Goal: Task Accomplishment & Management: Use online tool/utility

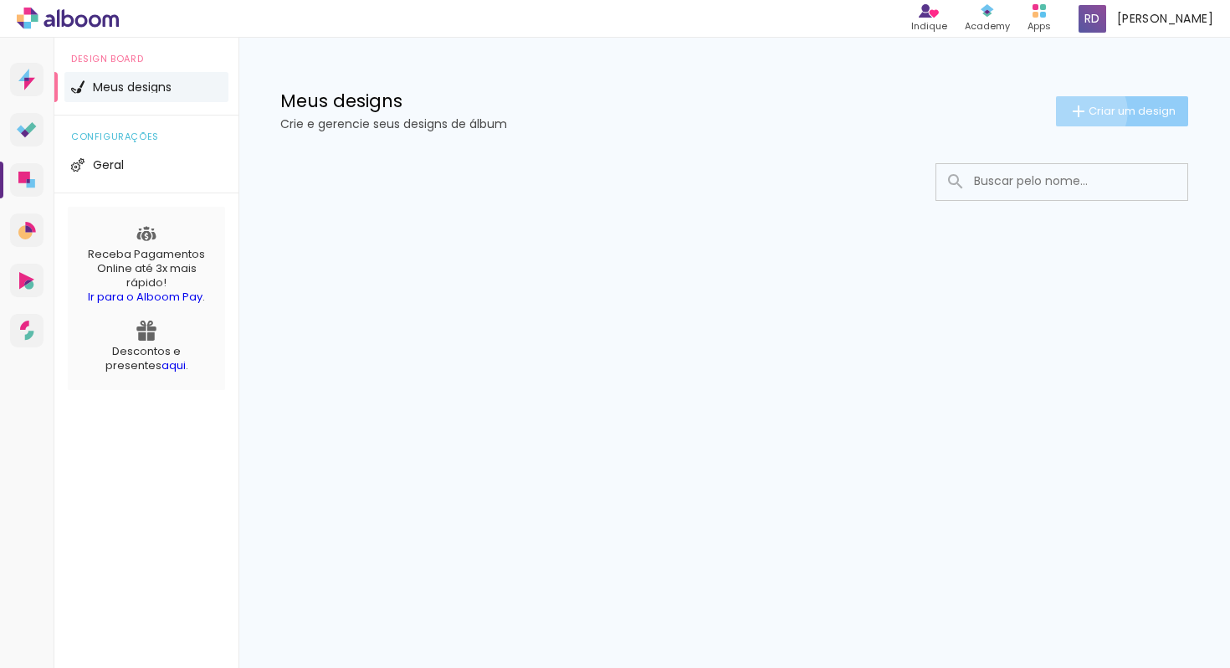
click at [1078, 111] on iron-icon at bounding box center [1078, 111] width 20 height 20
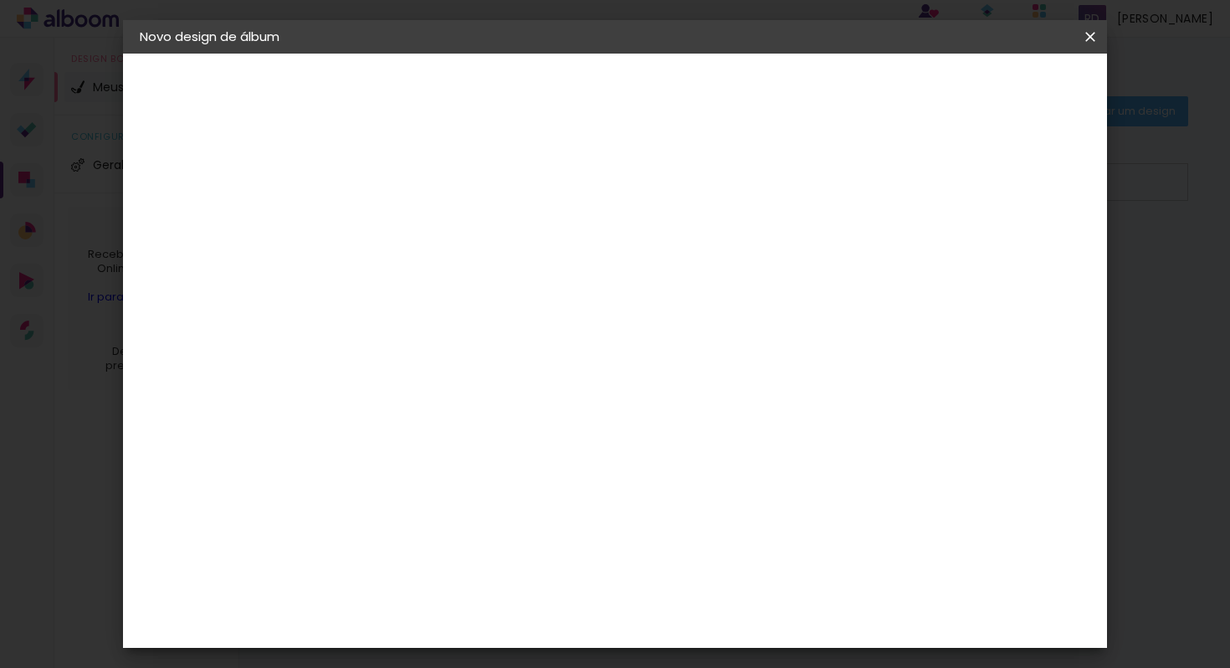
click at [161, 207] on iron-pages "Fornecedor Escolhendo fornecedor..." at bounding box center [231, 206] width 183 height 33
click at [218, 179] on div "2. Especificações" at bounding box center [231, 171] width 183 height 20
click at [222, 116] on iron-pages "Preenchendo título..." at bounding box center [231, 123] width 183 height 33
click at [413, 214] on input at bounding box center [413, 225] width 0 height 26
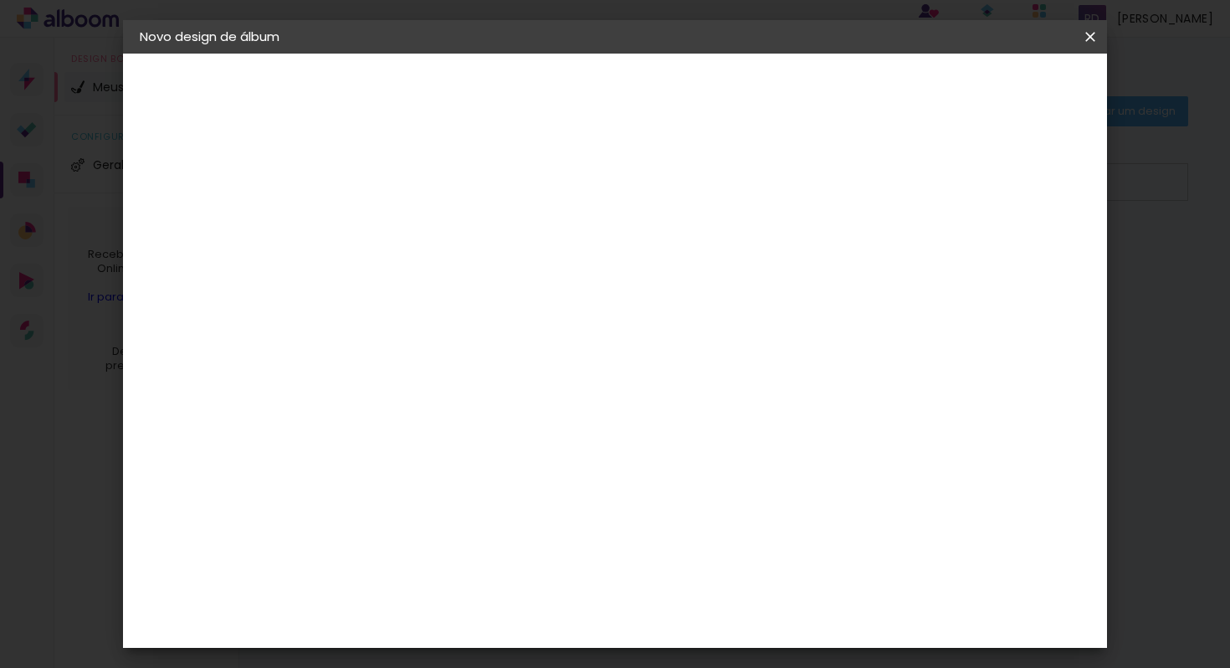
type input "Atleta"
type paper-input "Atleta"
click at [486, 108] on header "Informações Dê um título ao seu álbum. Avançar" at bounding box center [414, 104] width 146 height 100
click at [585, 97] on paper-button "Avançar" at bounding box center [544, 88] width 82 height 28
click at [530, 318] on input at bounding box center [455, 318] width 169 height 21
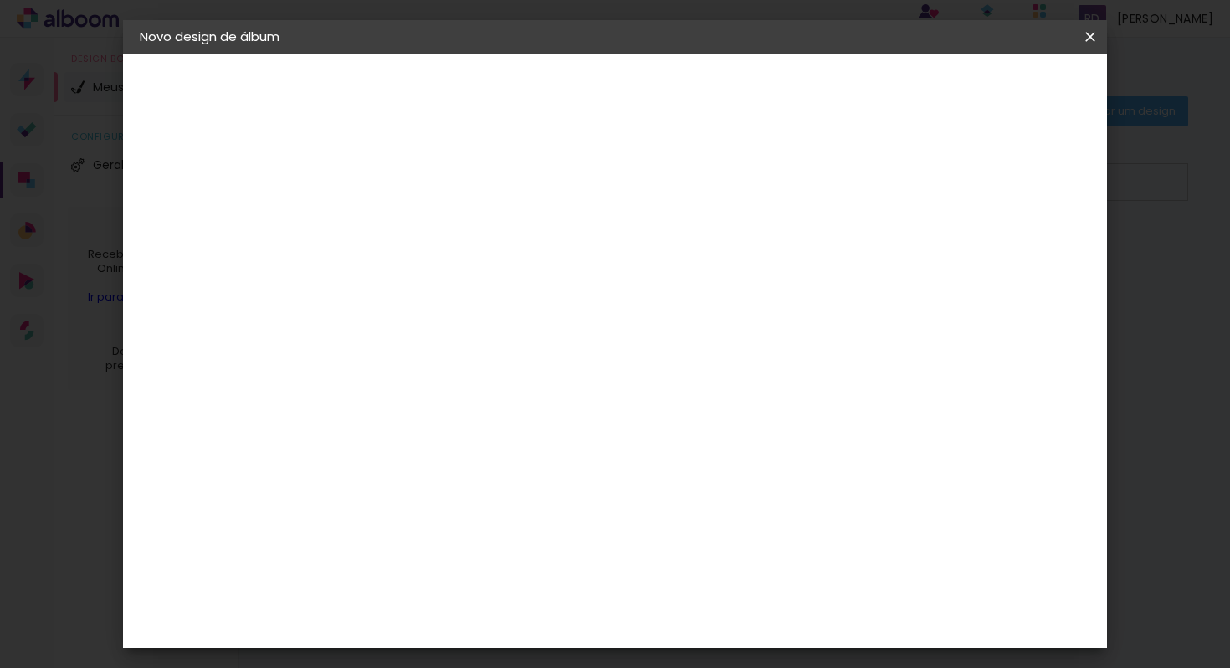
click at [432, 265] on input "[GEOGRAPHIC_DATA]" at bounding box center [449, 267] width 156 height 21
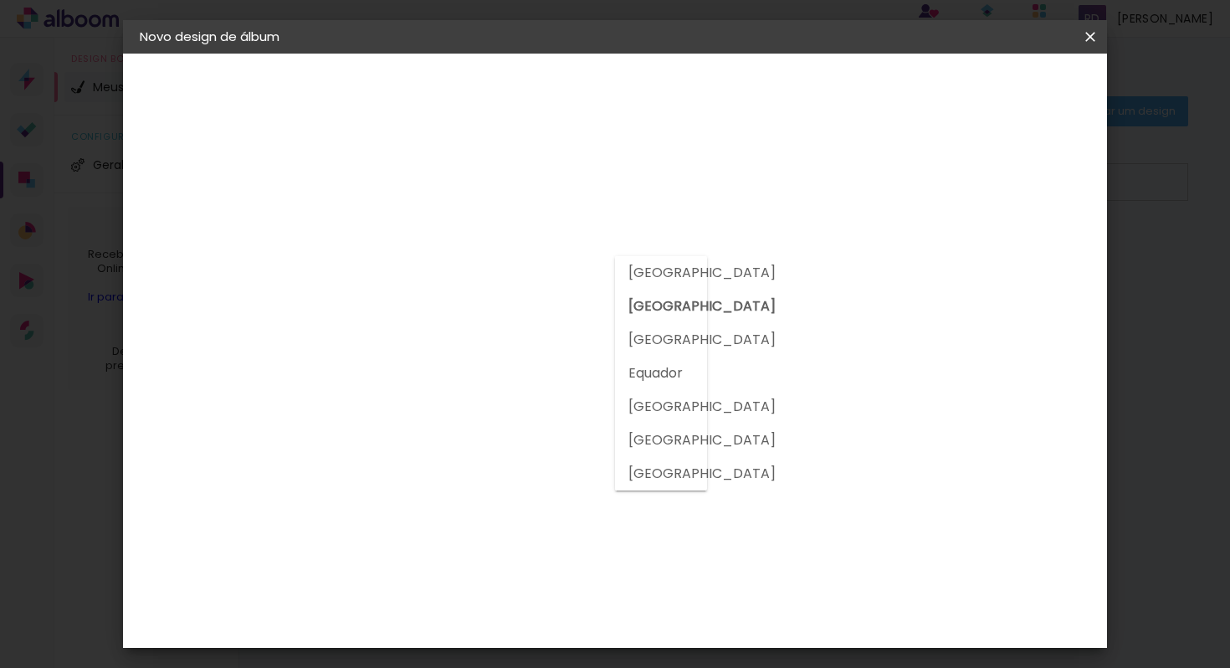
click at [438, 268] on input "[GEOGRAPHIC_DATA]" at bounding box center [449, 267] width 156 height 21
click at [436, 320] on input at bounding box center [455, 318] width 169 height 21
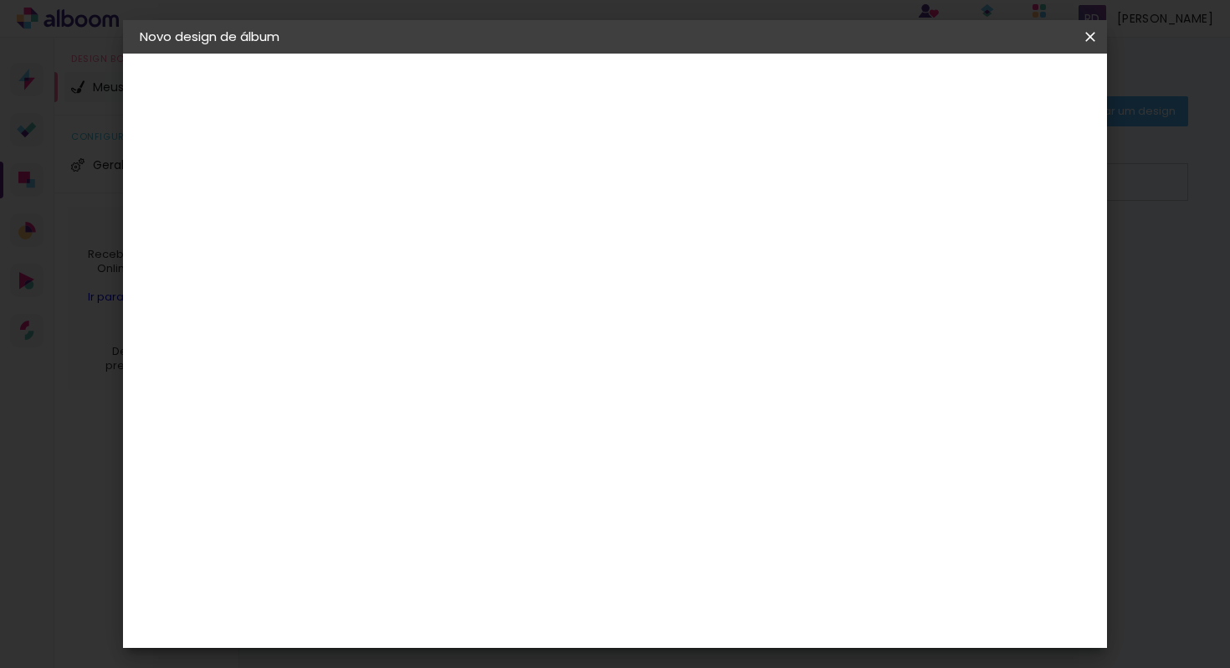
type input "c"
type input "ti"
type paper-input "ti"
click at [407, 509] on div "Ticcolor" at bounding box center [429, 515] width 54 height 13
click at [456, 509] on div "Ticcolor" at bounding box center [429, 515] width 54 height 13
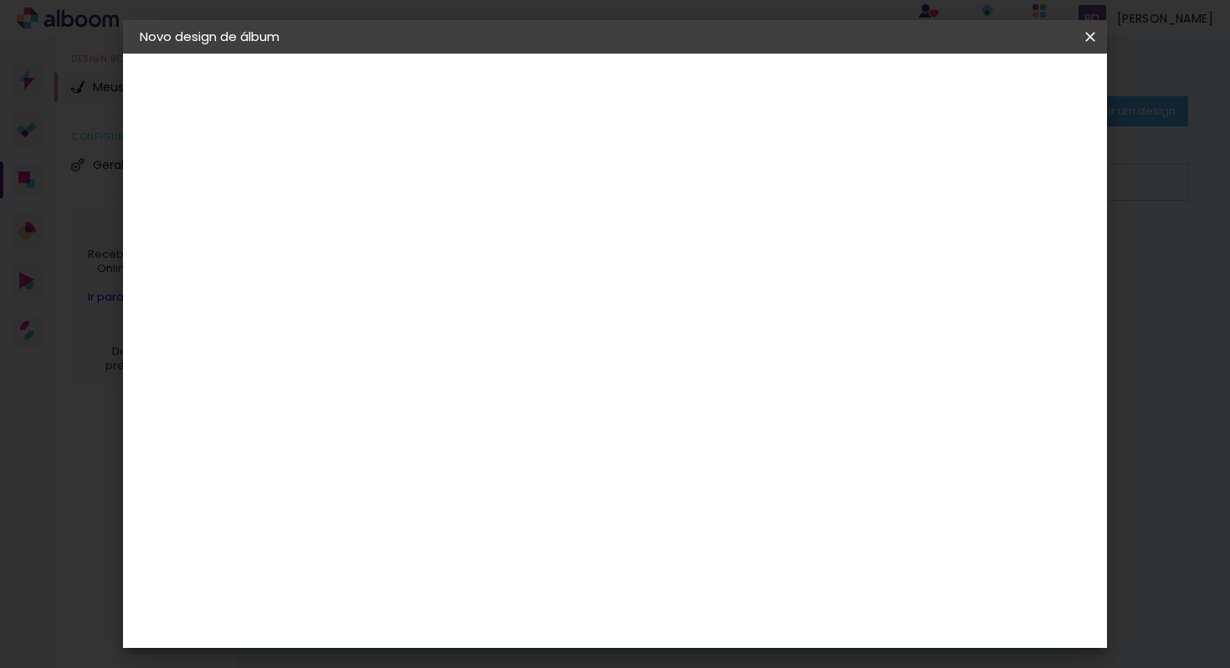
click at [456, 509] on div "Ticcolor" at bounding box center [429, 515] width 54 height 13
click at [439, 312] on input "ti" at bounding box center [439, 318] width 136 height 21
click at [413, 509] on div "Ticcolor" at bounding box center [429, 515] width 54 height 13
click at [0, 0] on slot "Tamanho Livre" at bounding box center [0, 0] width 0 height 0
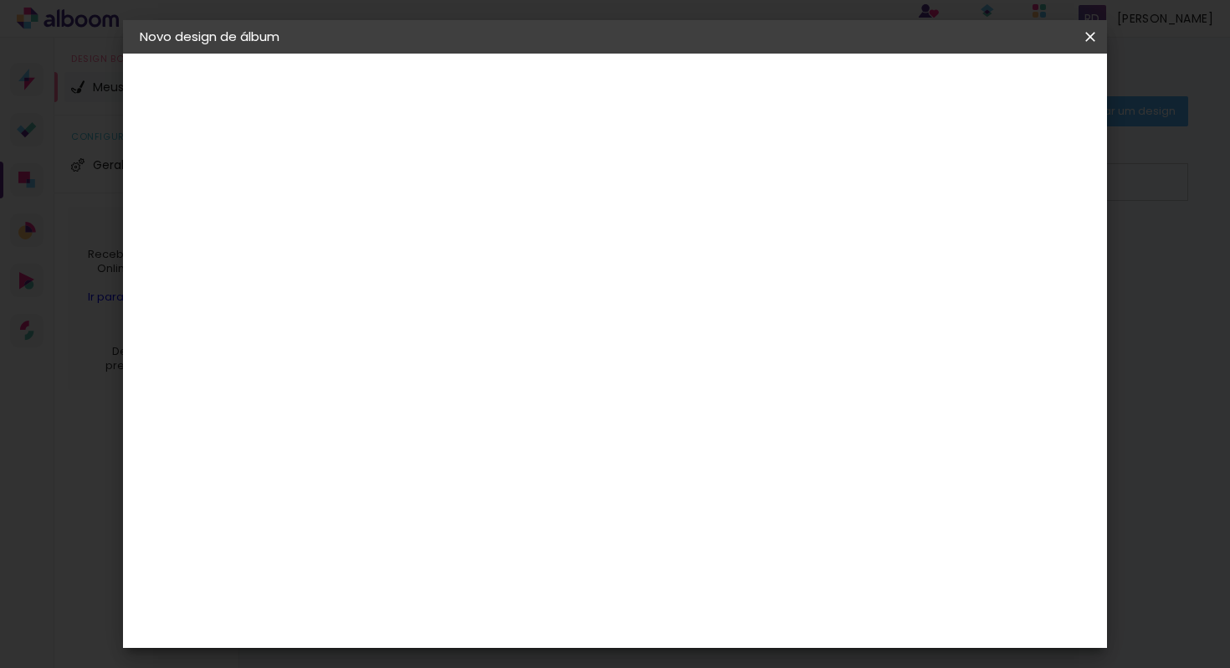
click at [0, 0] on slot "Tamanho Livre" at bounding box center [0, 0] width 0 height 0
click at [674, 337] on div "Sugerir uma encadernadora" at bounding box center [622, 348] width 104 height 27
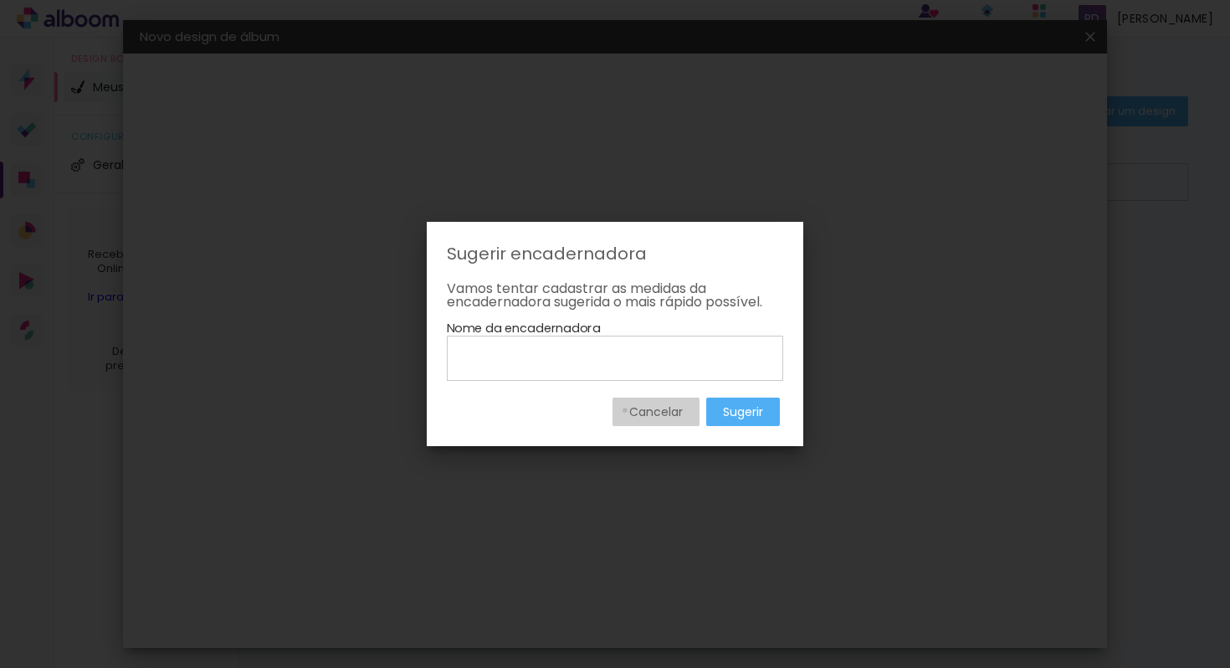
click at [623, 411] on paper-button "Cancelar" at bounding box center [655, 411] width 87 height 28
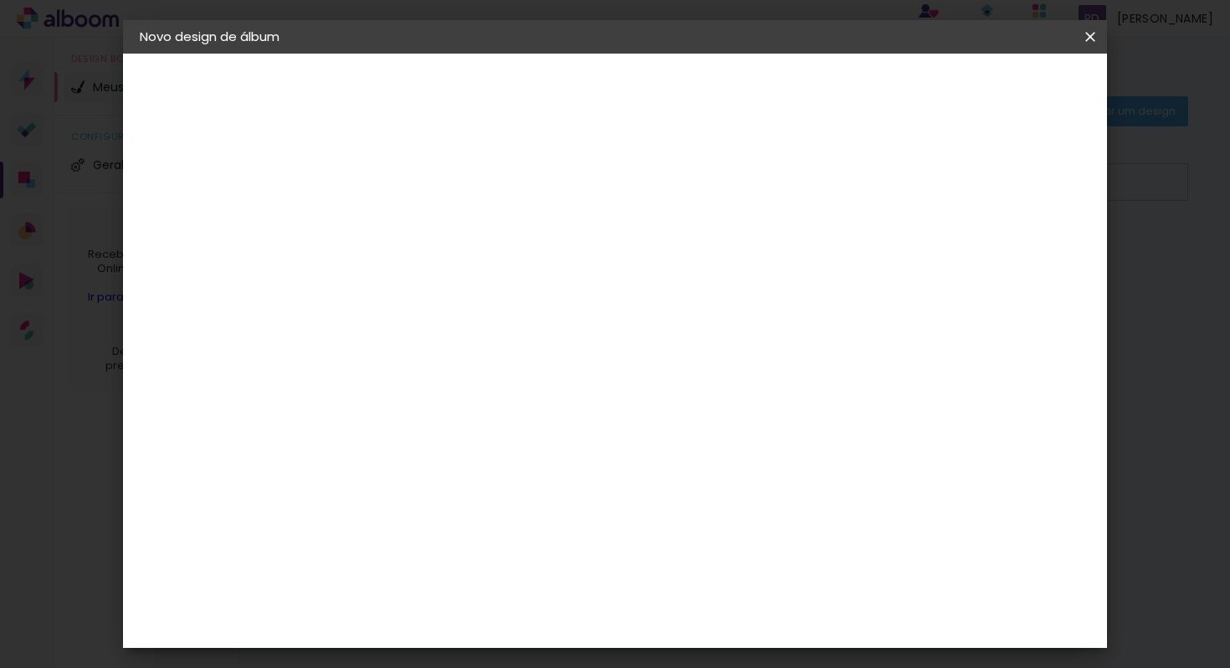
click at [438, 509] on div "Ticcolor" at bounding box center [429, 515] width 54 height 13
click at [682, 541] on album-spec-supplier-section at bounding box center [524, 369] width 316 height 415
click at [489, 332] on paper-input-container "ti" at bounding box center [440, 319] width 148 height 38
type input "t"
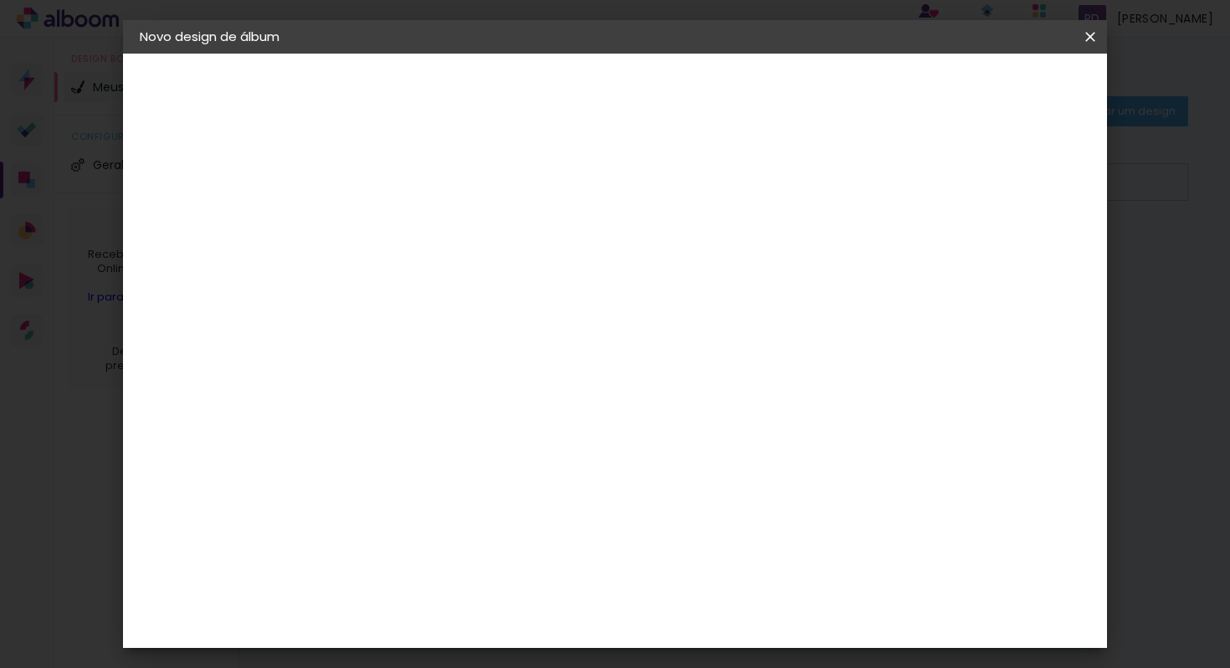
scroll to position [4085, 0]
click at [726, 101] on paper-button "Avançar" at bounding box center [685, 88] width 82 height 28
click at [479, 283] on input "text" at bounding box center [445, 292] width 65 height 26
click at [0, 0] on slot "Prime" at bounding box center [0, 0] width 0 height 0
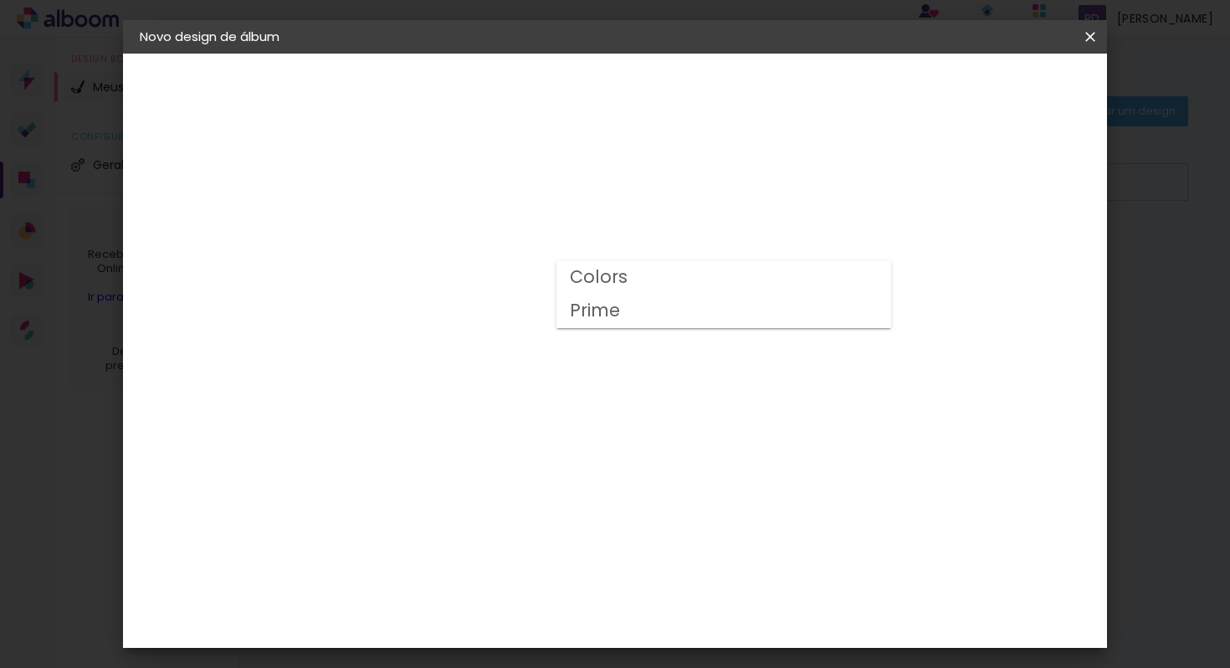
type input "Prime"
click at [526, 432] on span "20 × 25" at bounding box center [487, 454] width 78 height 44
click at [0, 0] on slot "Avançar" at bounding box center [0, 0] width 0 height 0
click at [396, 180] on input "2" at bounding box center [400, 180] width 58 height 21
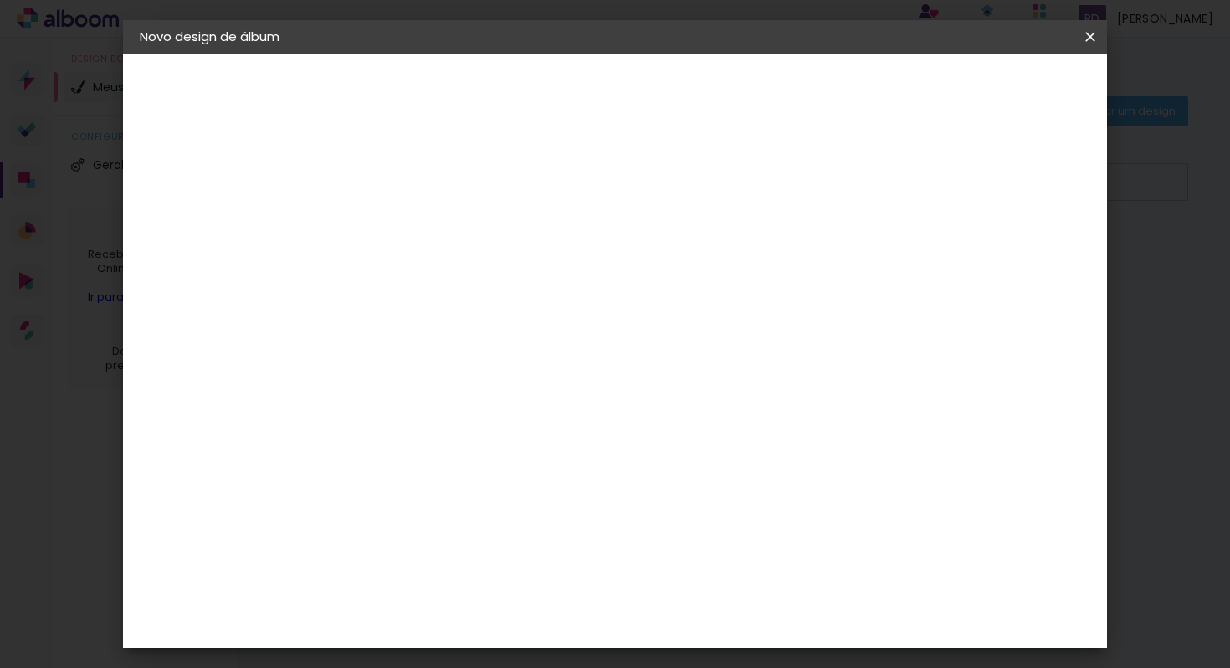
type input "3"
type paper-input "3"
click at [420, 176] on input "3" at bounding box center [400, 180] width 58 height 21
type input "4"
type paper-input "4"
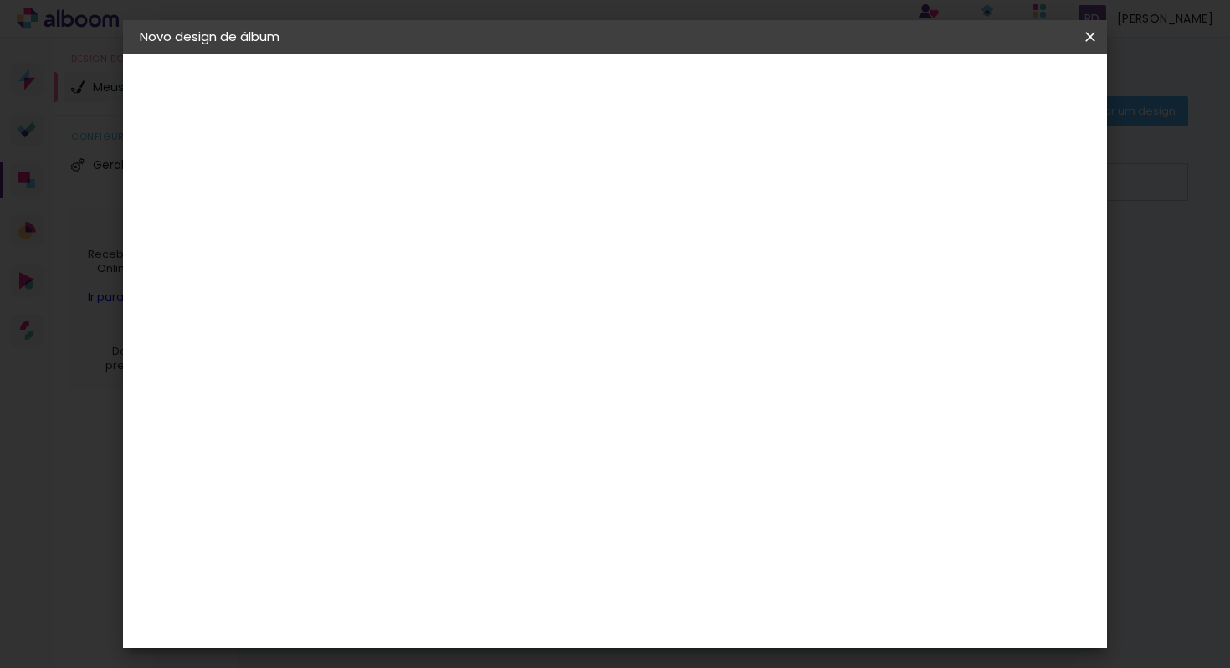
click at [420, 176] on input "4" at bounding box center [400, 180] width 58 height 21
type input "3"
type paper-input "3"
click at [418, 182] on input "3" at bounding box center [400, 180] width 58 height 21
type input "2"
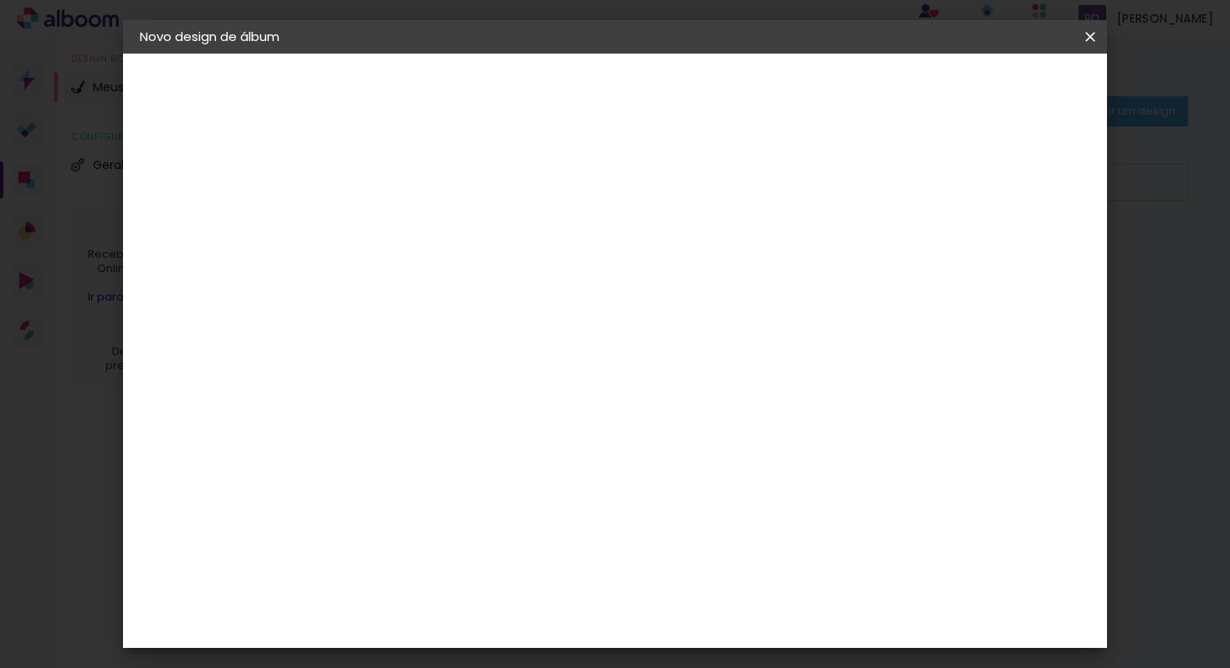
type paper-input "2"
click at [420, 186] on input "2" at bounding box center [400, 180] width 58 height 21
type input "3"
type paper-input "3"
click at [421, 173] on input "3" at bounding box center [400, 180] width 58 height 21
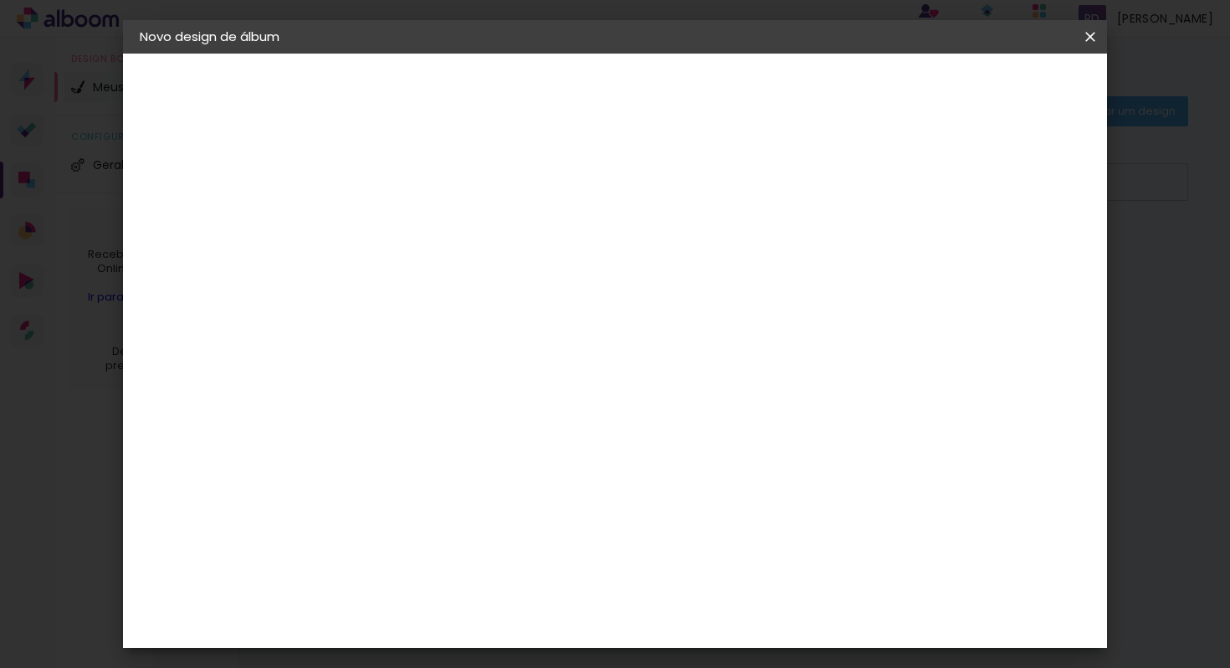
type input "4"
type paper-input "4"
click at [421, 173] on input "4" at bounding box center [400, 180] width 58 height 21
type input "3"
type paper-input "3"
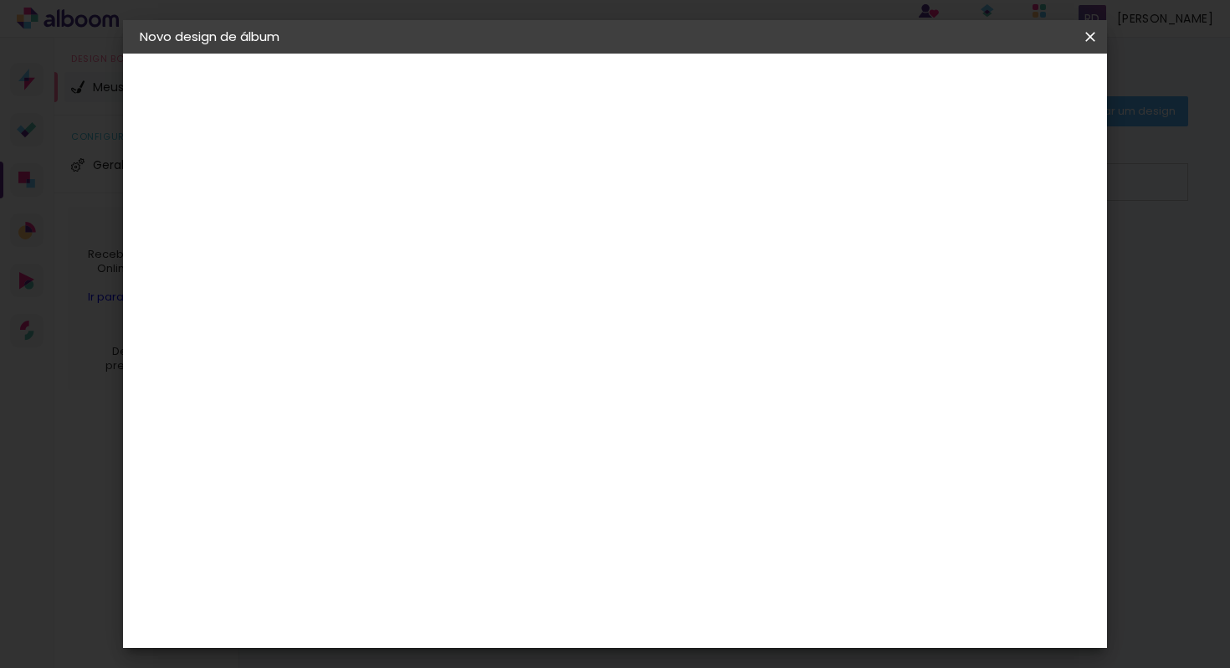
click at [422, 184] on input "3" at bounding box center [400, 180] width 58 height 21
type input "2"
type paper-input "2"
click at [422, 184] on input "2" at bounding box center [400, 180] width 58 height 21
type input "3"
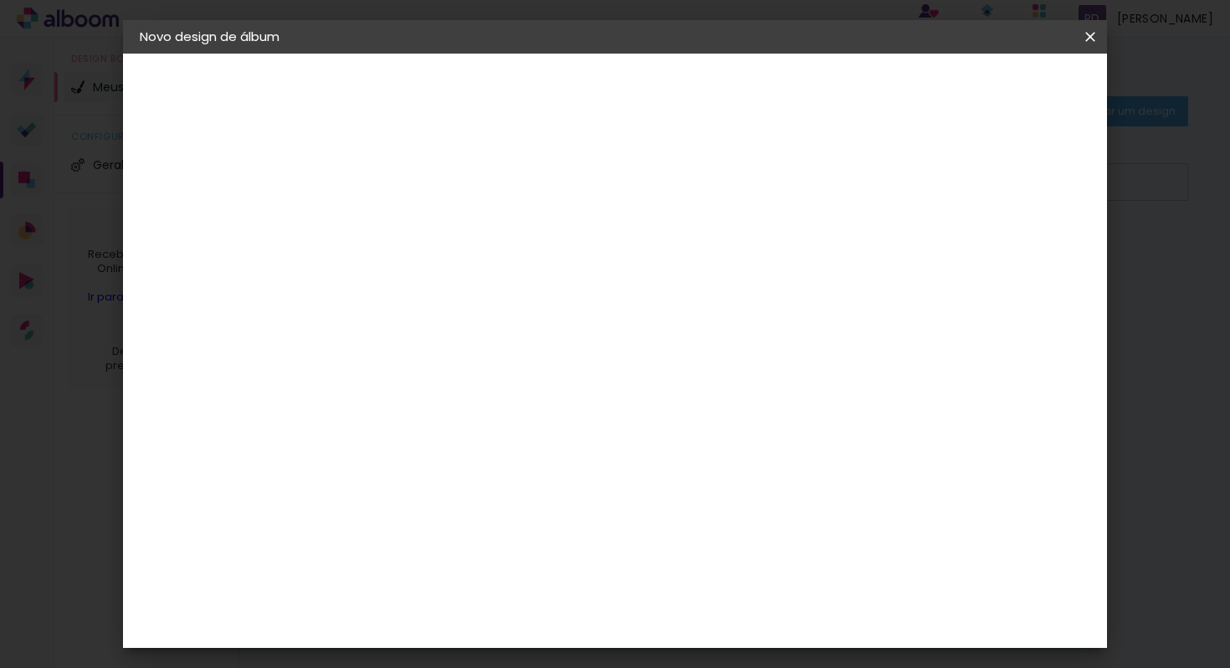
type paper-input "3"
click at [419, 175] on input "3" at bounding box center [400, 180] width 58 height 21
type input "4"
type paper-input "4"
click at [419, 175] on input "4" at bounding box center [400, 180] width 58 height 21
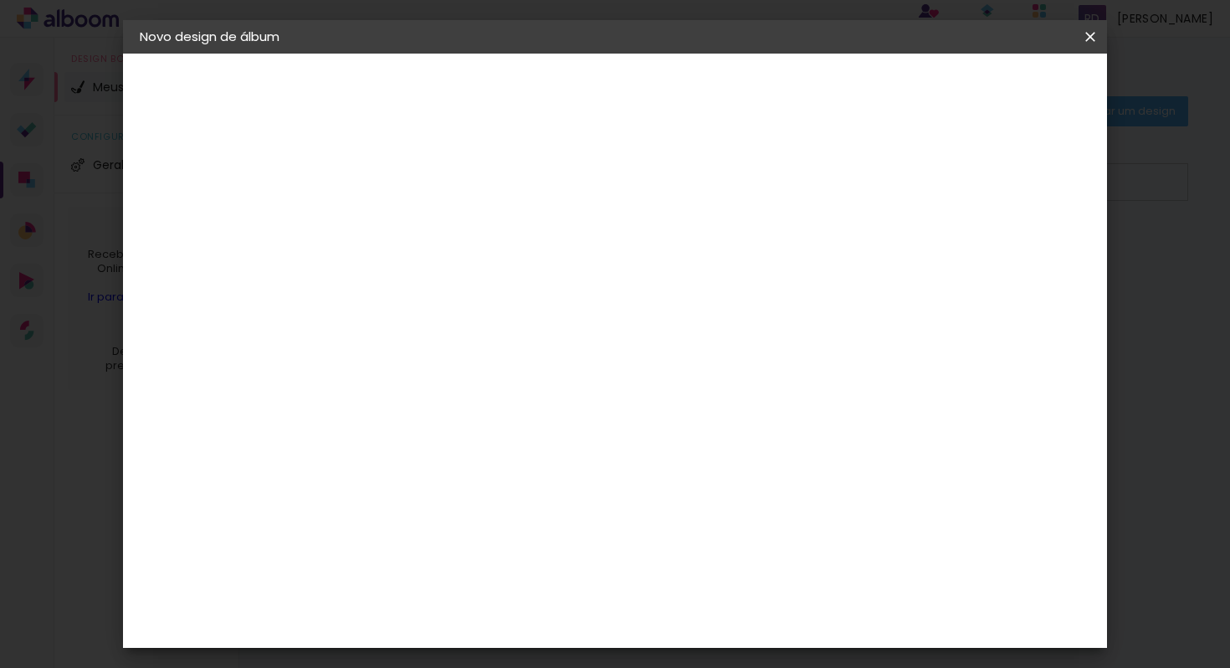
type input "3"
type paper-input "3"
click at [421, 183] on input "3" at bounding box center [400, 180] width 58 height 21
type input "2"
type paper-input "2"
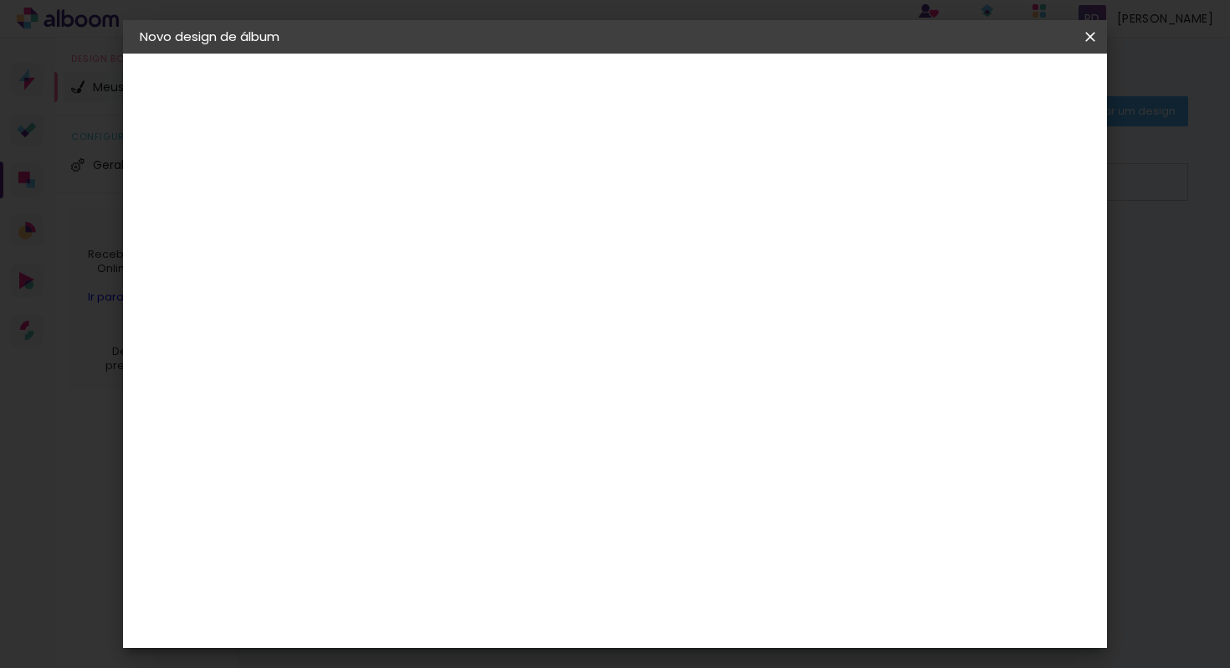
click at [421, 183] on input "2" at bounding box center [400, 180] width 58 height 21
type input "3"
type paper-input "3"
click at [422, 173] on input "3" at bounding box center [400, 180] width 58 height 21
type input "4"
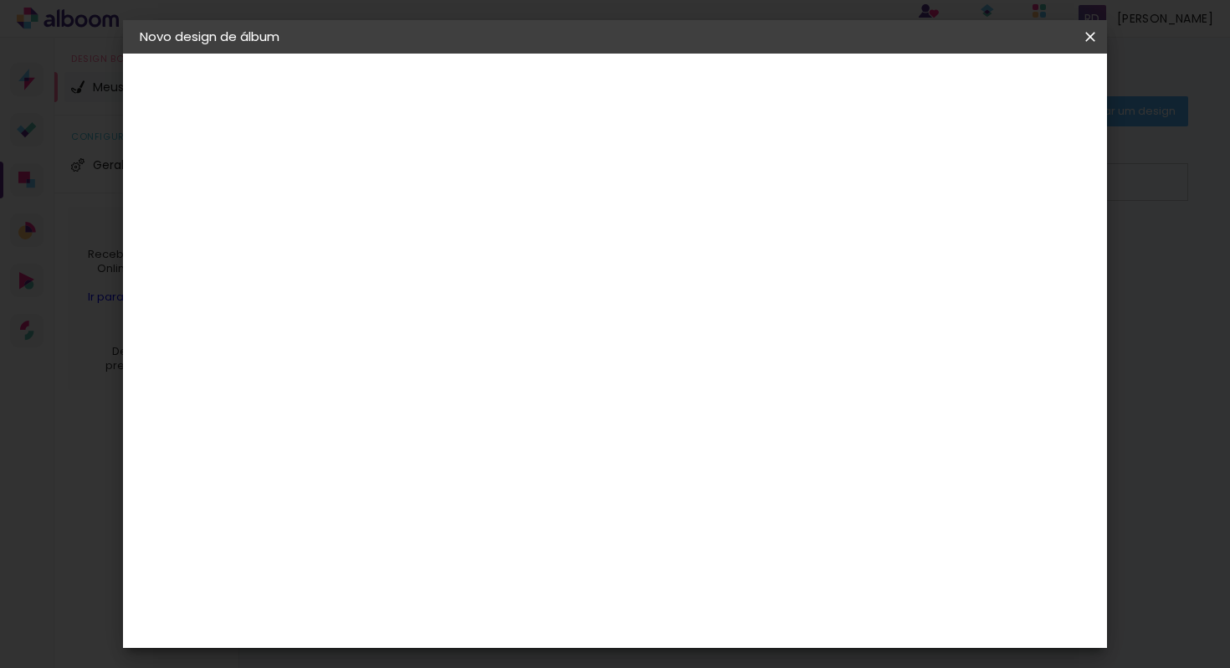
type paper-input "4"
click at [422, 173] on input "4" at bounding box center [400, 180] width 58 height 21
click at [862, 159] on div "mm Mostrar sangria 25.2 cm Largura da página 20.1 cm Altura 50.4 cm Largura da …" at bounding box center [684, 125] width 687 height 142
click at [891, 182] on div at bounding box center [883, 180] width 15 height 15
type paper-checkbox "on"
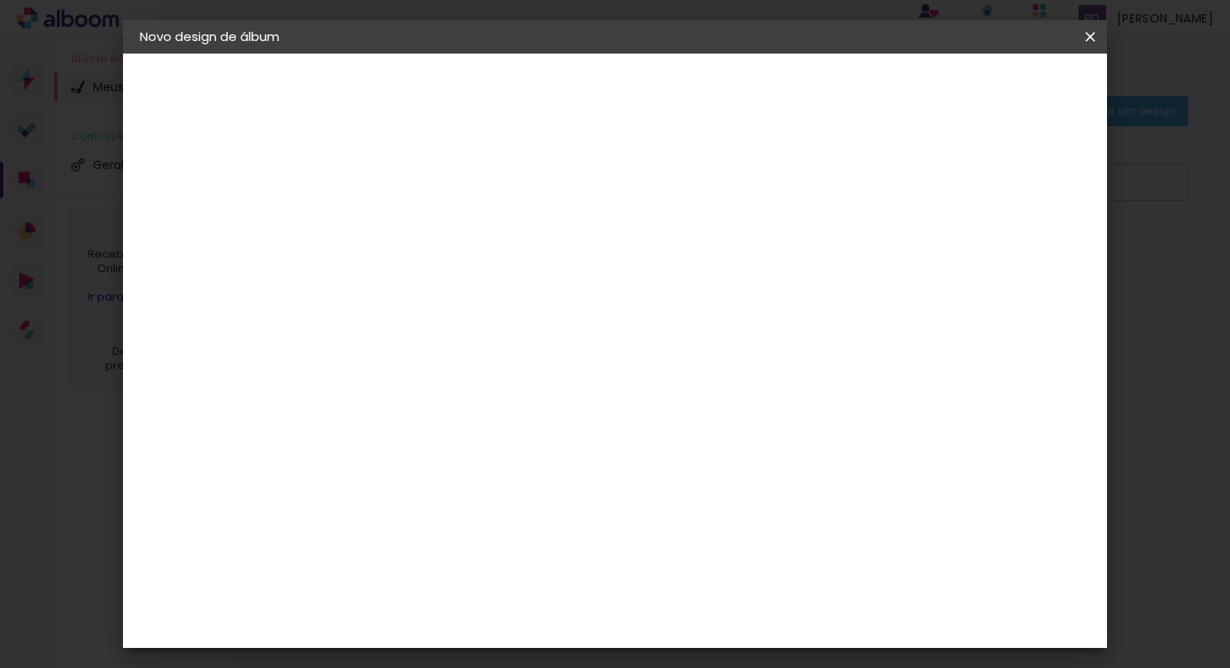
click at [986, 95] on span "Iniciar design" at bounding box center [947, 89] width 76 height 12
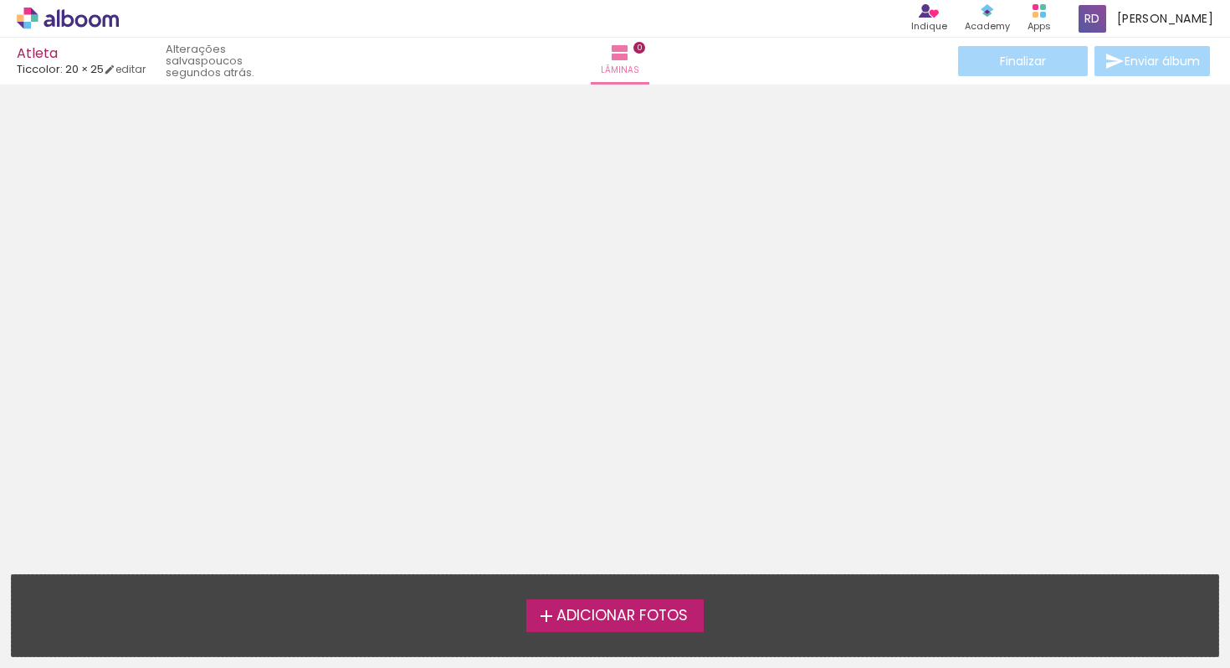
click at [635, 613] on span "Adicionar Fotos" at bounding box center [621, 615] width 131 height 15
click at [0, 0] on input "file" at bounding box center [0, 0] width 0 height 0
click at [635, 613] on span "Adicionar Fotos" at bounding box center [621, 615] width 131 height 15
click at [0, 0] on input "file" at bounding box center [0, 0] width 0 height 0
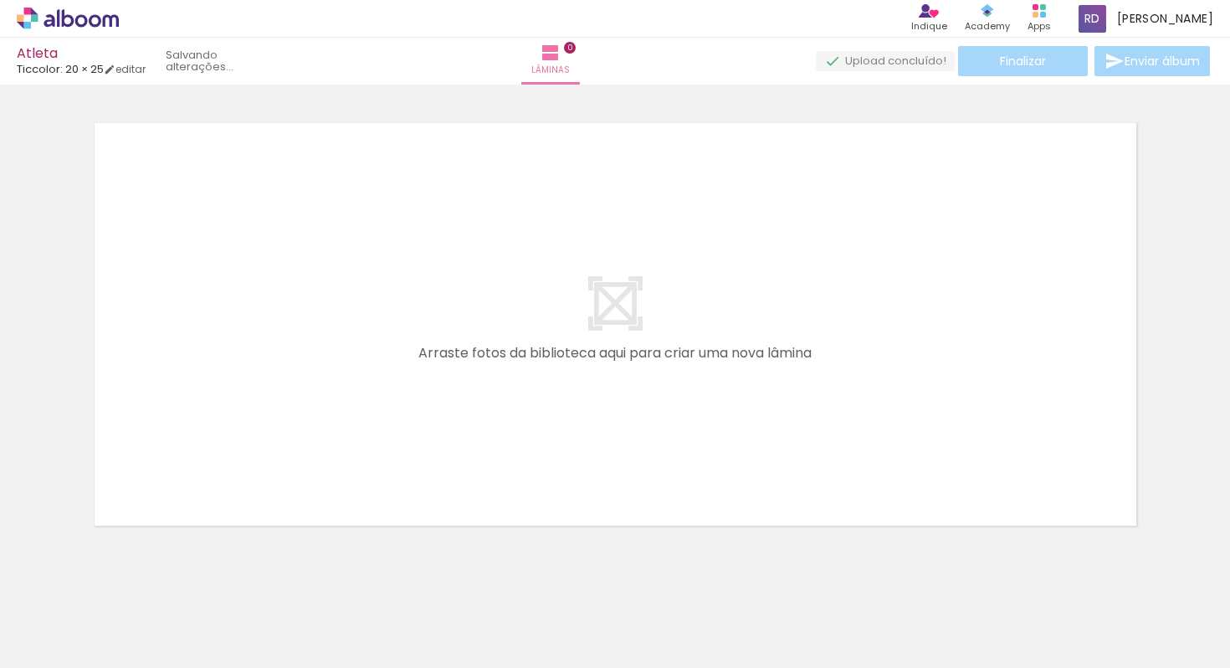
scroll to position [21, 0]
click at [73, 639] on span "Adicionar Fotos" at bounding box center [59, 645] width 50 height 18
click at [0, 0] on input "file" at bounding box center [0, 0] width 0 height 0
click at [917, 60] on span "0,00%" at bounding box center [910, 61] width 32 height 16
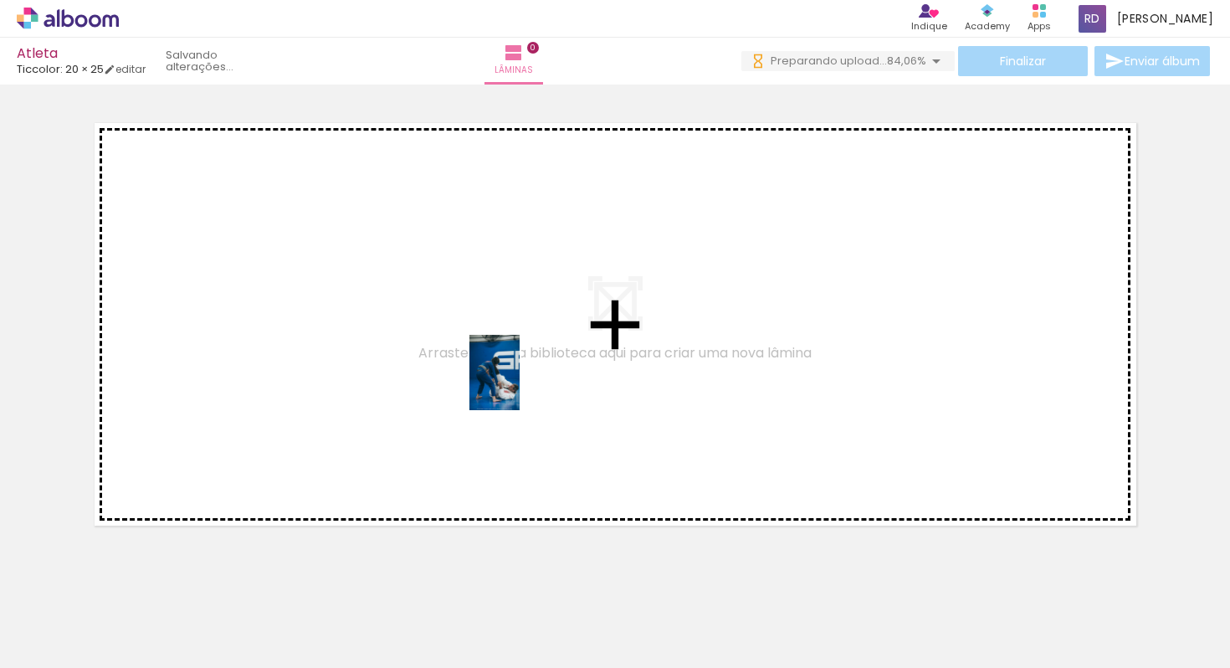
drag, startPoint x: 313, startPoint y: 556, endPoint x: 520, endPoint y: 384, distance: 269.7
click at [520, 384] on quentale-workspace at bounding box center [615, 334] width 1230 height 668
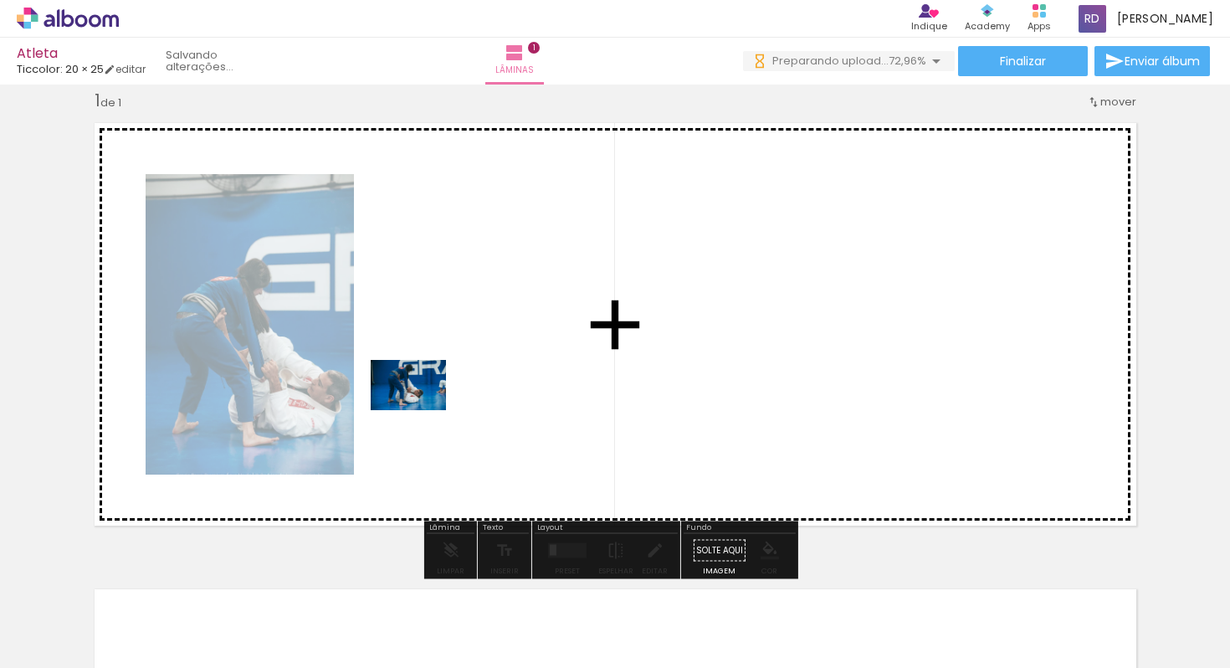
drag, startPoint x: 151, startPoint y: 622, endPoint x: 422, endPoint y: 409, distance: 344.4
click at [421, 410] on quentale-workspace at bounding box center [615, 334] width 1230 height 668
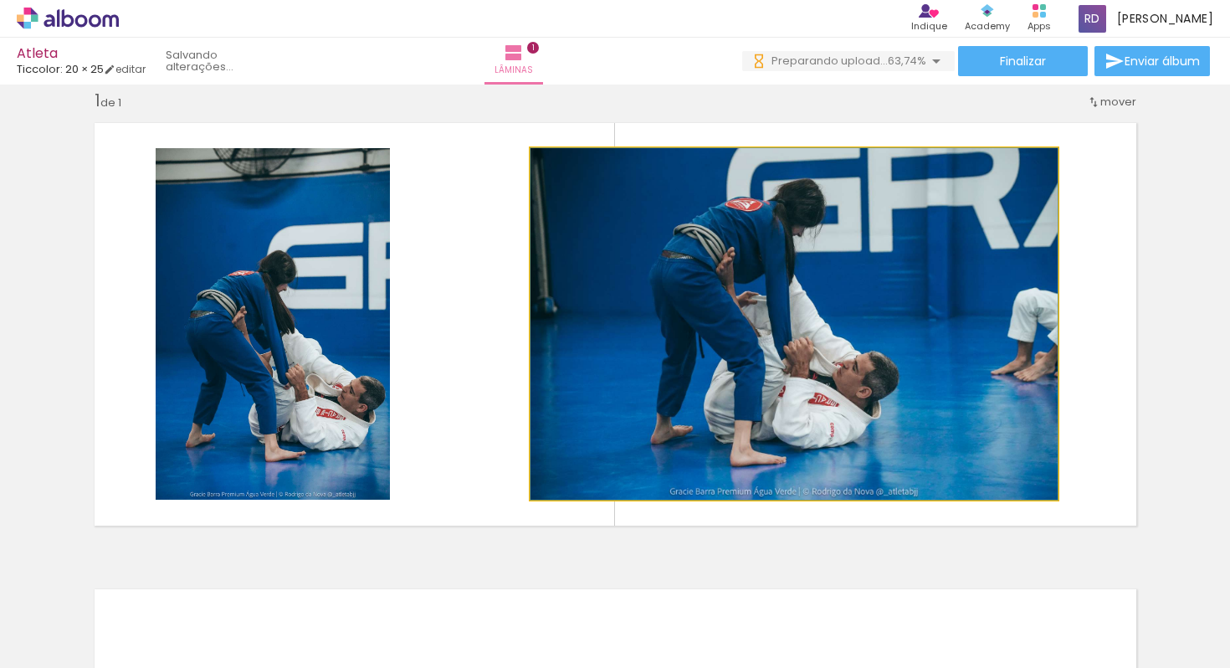
drag, startPoint x: 564, startPoint y: 167, endPoint x: 547, endPoint y: 172, distance: 17.5
type paper-slider "100"
click at [547, 172] on div at bounding box center [593, 165] width 116 height 25
drag, startPoint x: 629, startPoint y: 274, endPoint x: 782, endPoint y: 294, distance: 154.4
drag, startPoint x: 812, startPoint y: 289, endPoint x: 689, endPoint y: 343, distance: 133.4
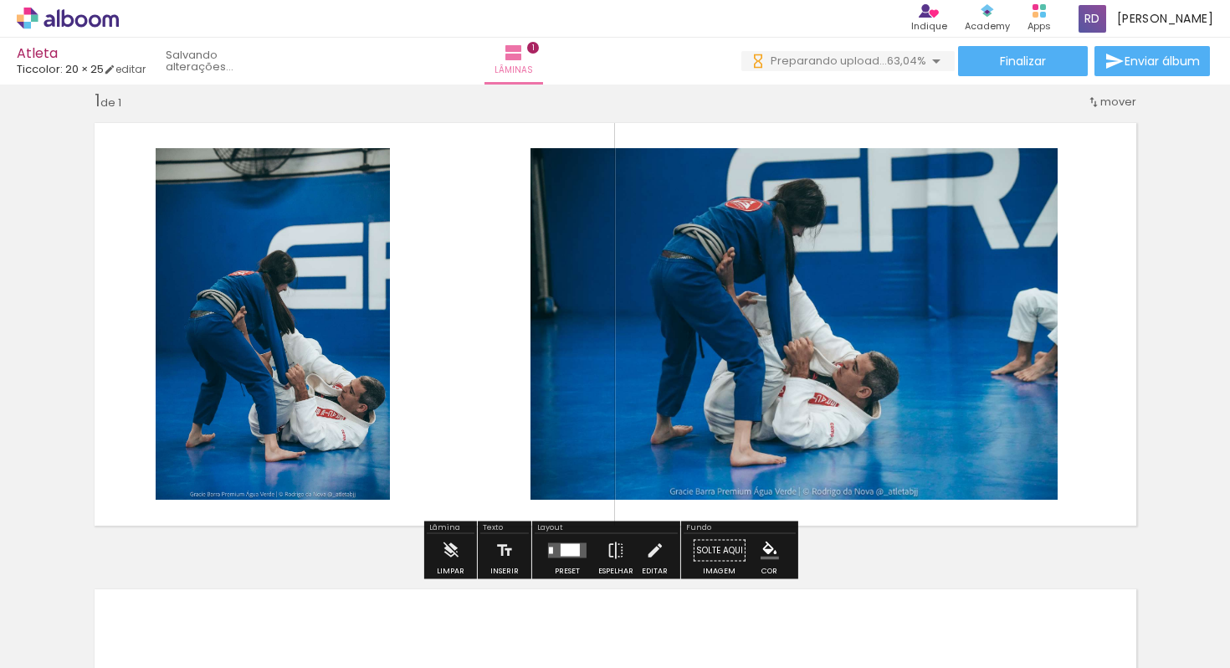
click at [981, 248] on quentale-photo at bounding box center [793, 323] width 527 height 351
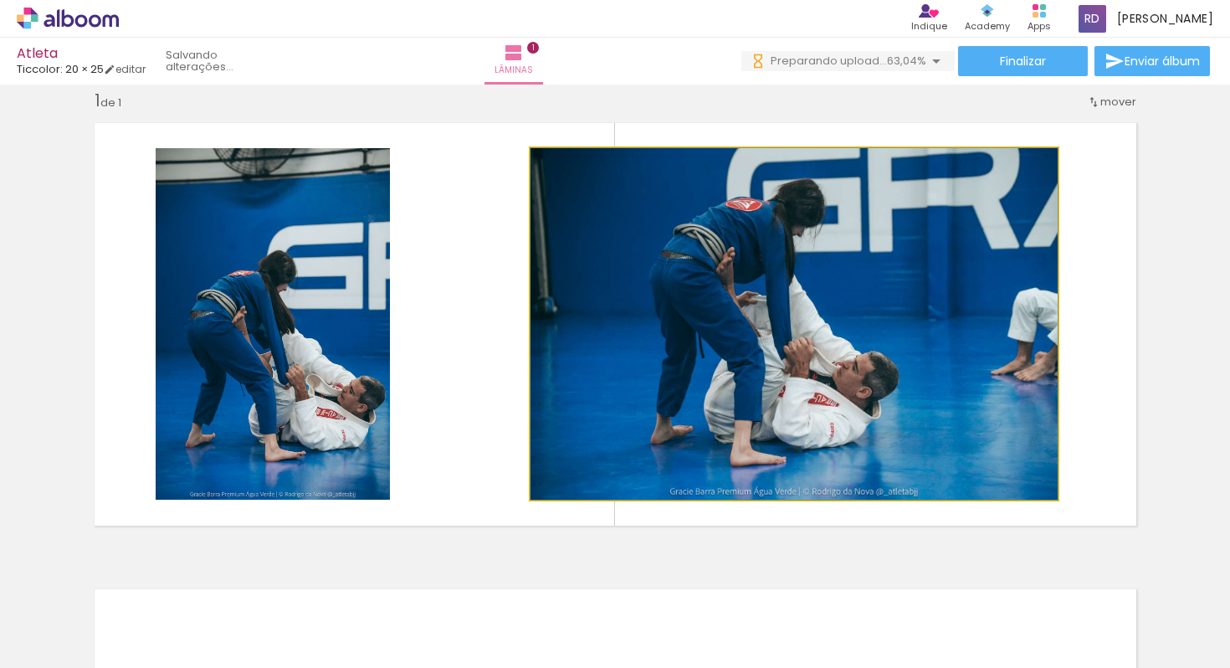
drag, startPoint x: 900, startPoint y: 294, endPoint x: 939, endPoint y: 304, distance: 39.8
click at [939, 304] on quentale-photo at bounding box center [793, 323] width 527 height 351
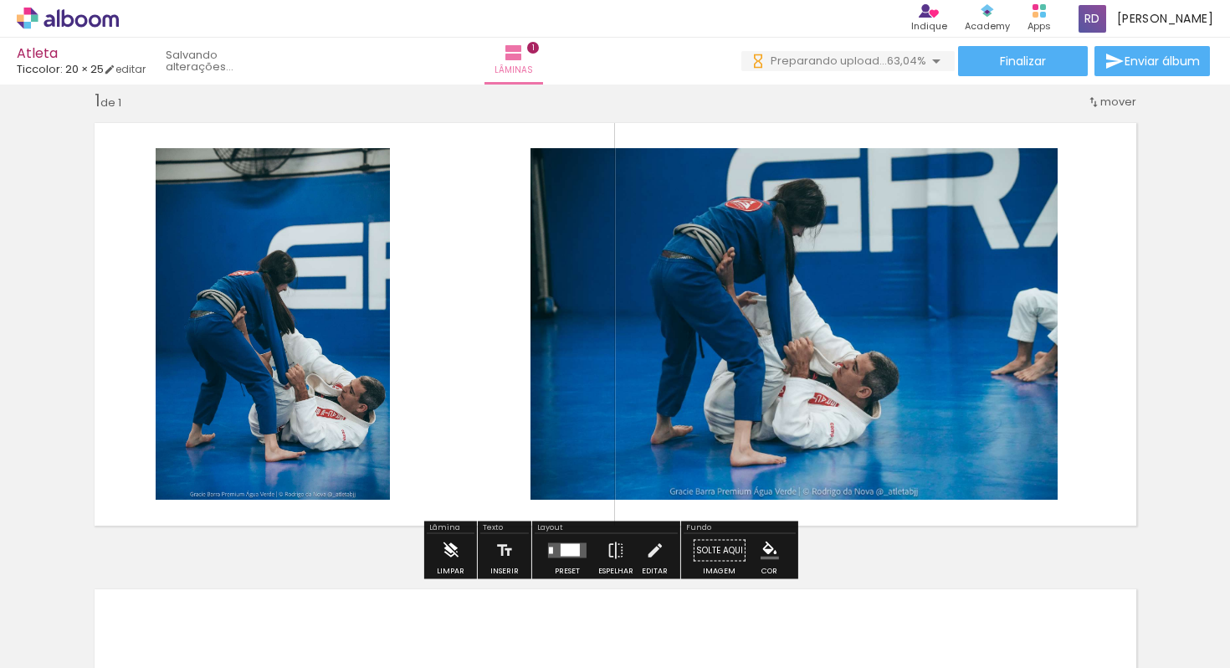
click at [456, 554] on iron-icon at bounding box center [450, 550] width 18 height 33
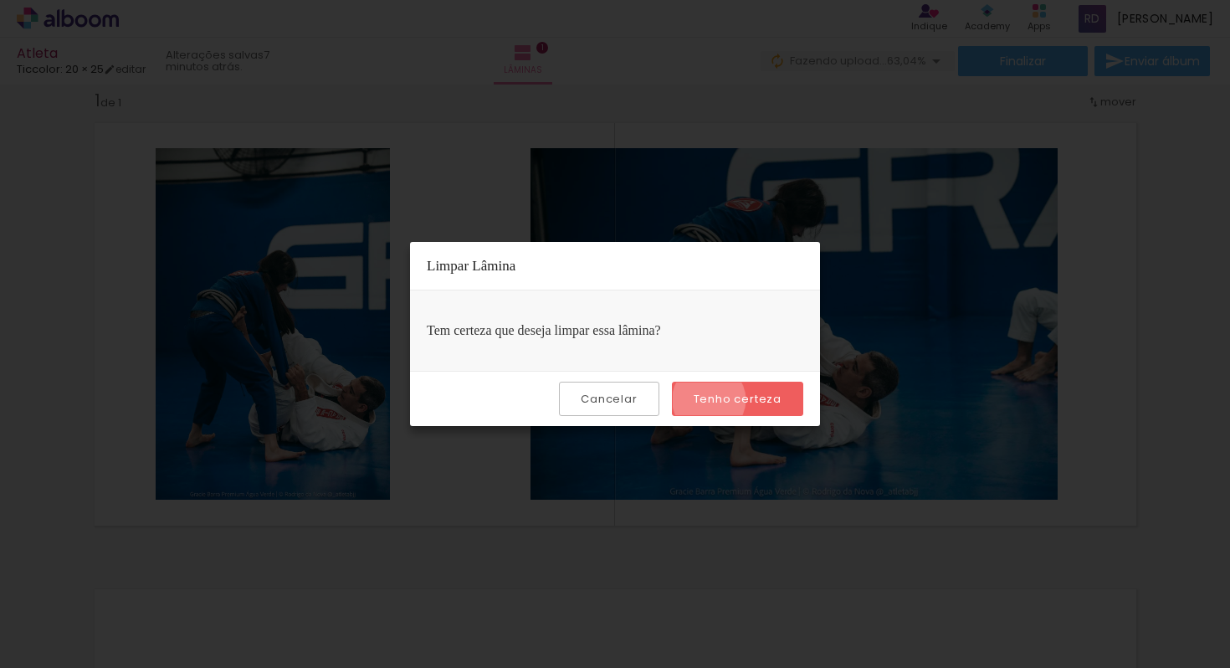
click at [0, 0] on slot "Tenho certeza" at bounding box center [0, 0] width 0 height 0
click at [630, 342] on div "Tem certeza que deseja limpar essa lâmina?" at bounding box center [615, 330] width 410 height 80
click at [0, 0] on slot "Tenho certeza" at bounding box center [0, 0] width 0 height 0
click at [931, 367] on iron-overlay-backdrop at bounding box center [615, 334] width 1230 height 668
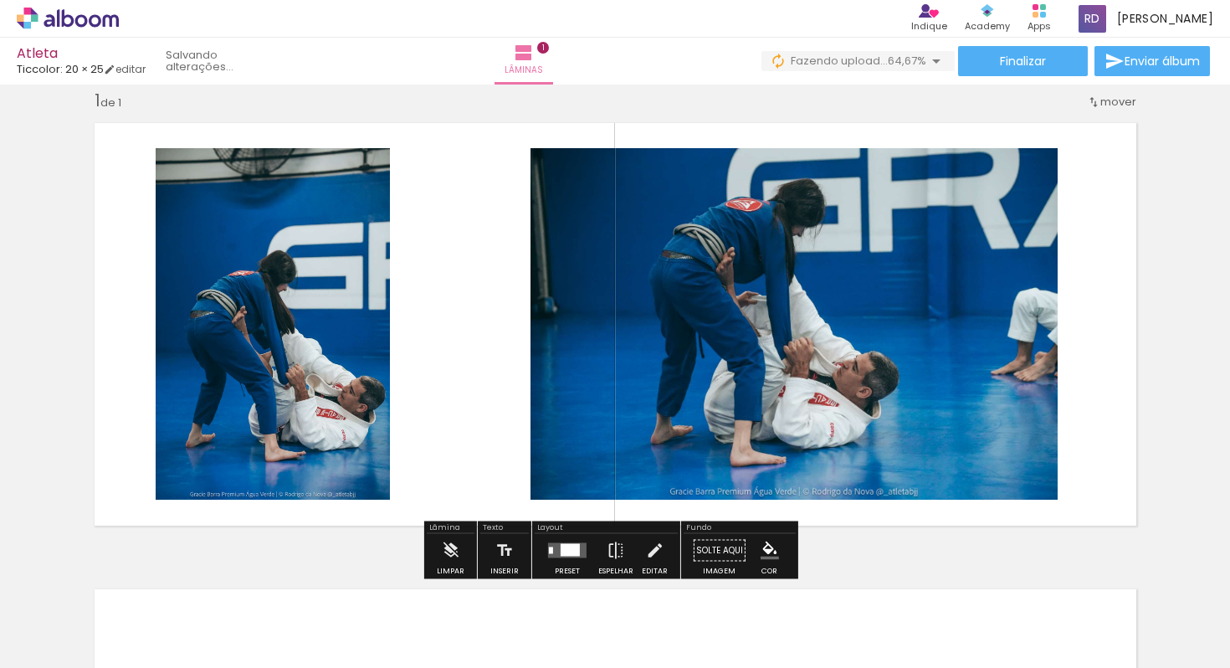
click at [898, 402] on quentale-photo at bounding box center [793, 323] width 527 height 351
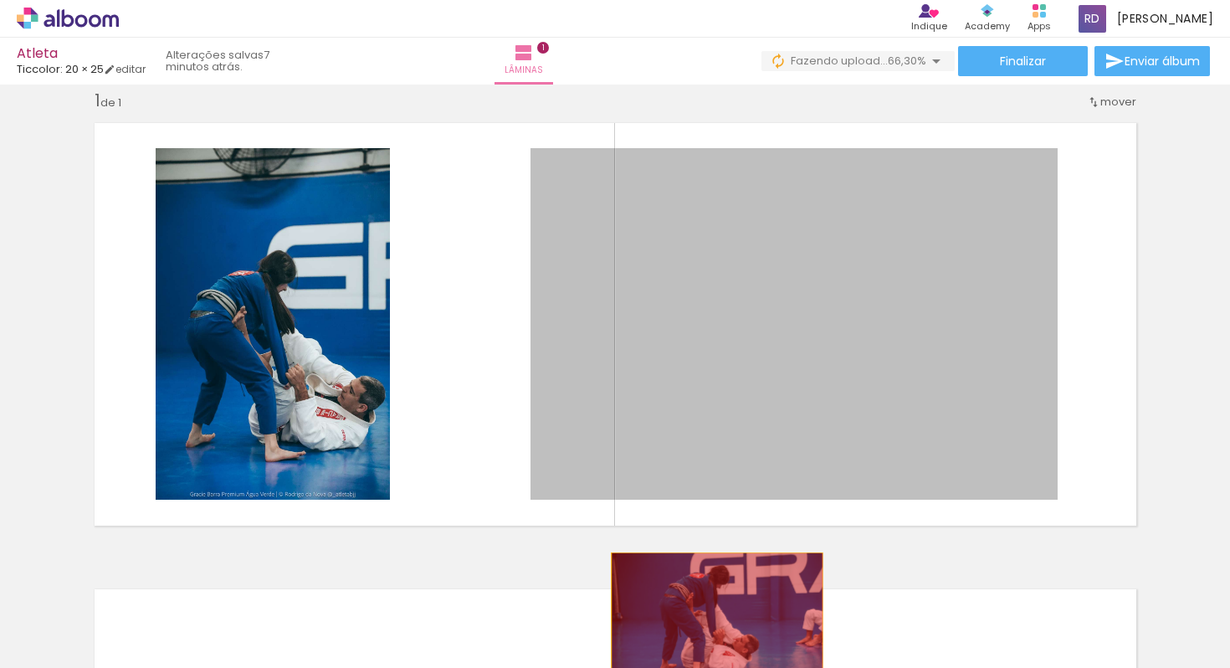
drag, startPoint x: 728, startPoint y: 324, endPoint x: 704, endPoint y: 627, distance: 304.6
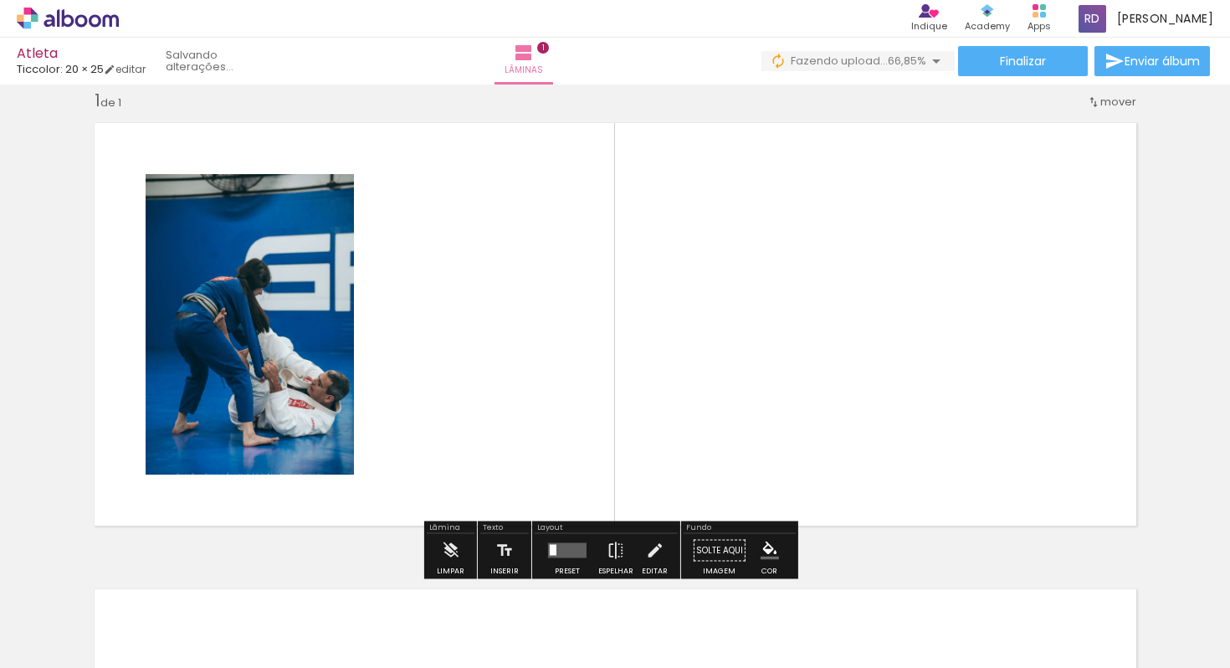
click at [895, 641] on div at bounding box center [885, 611] width 55 height 83
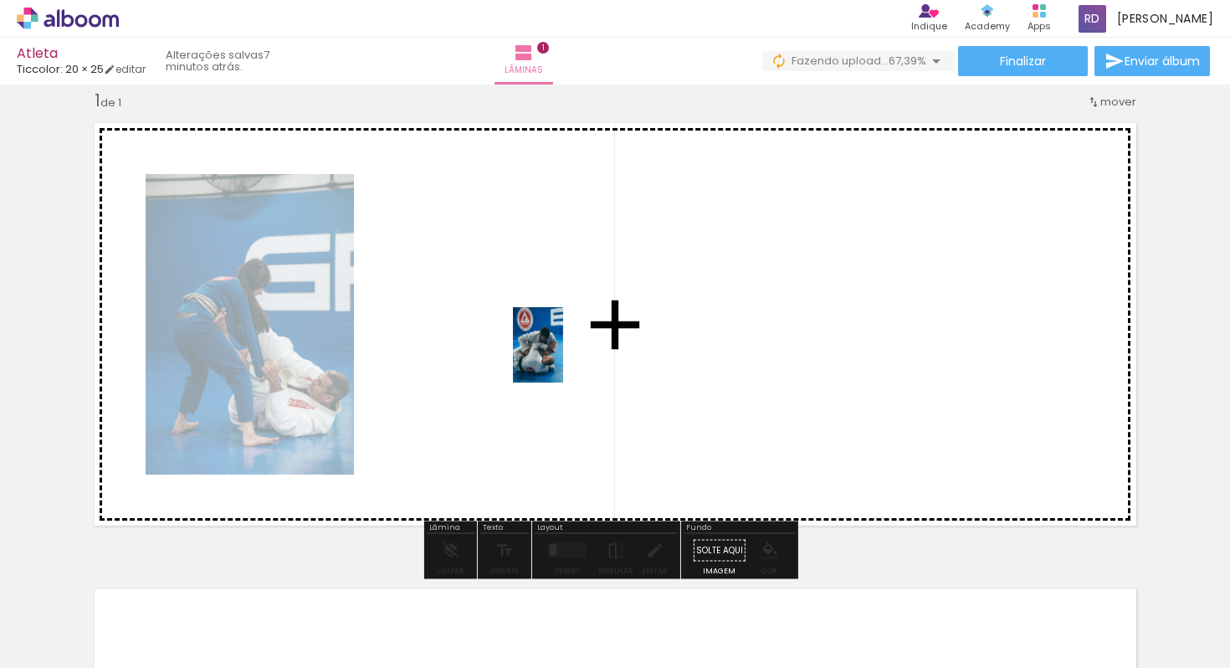
drag, startPoint x: 906, startPoint y: 623, endPoint x: 563, endPoint y: 357, distance: 434.1
click at [563, 357] on quentale-workspace at bounding box center [615, 334] width 1230 height 668
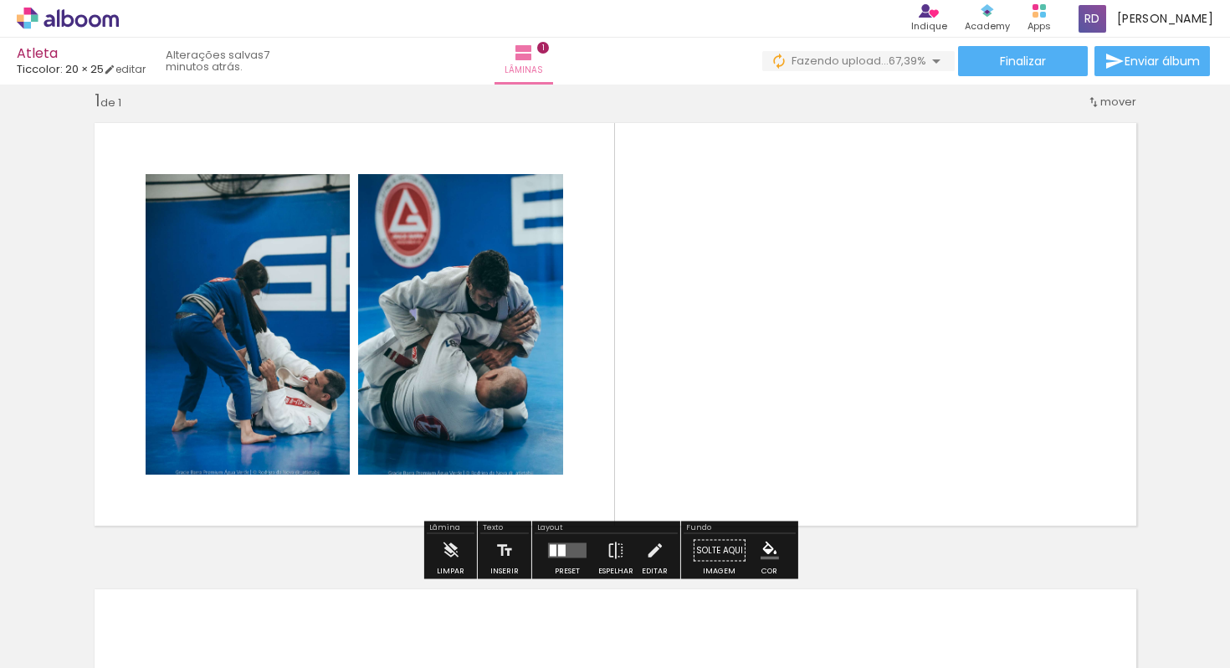
click at [156, 612] on div at bounding box center [136, 611] width 83 height 55
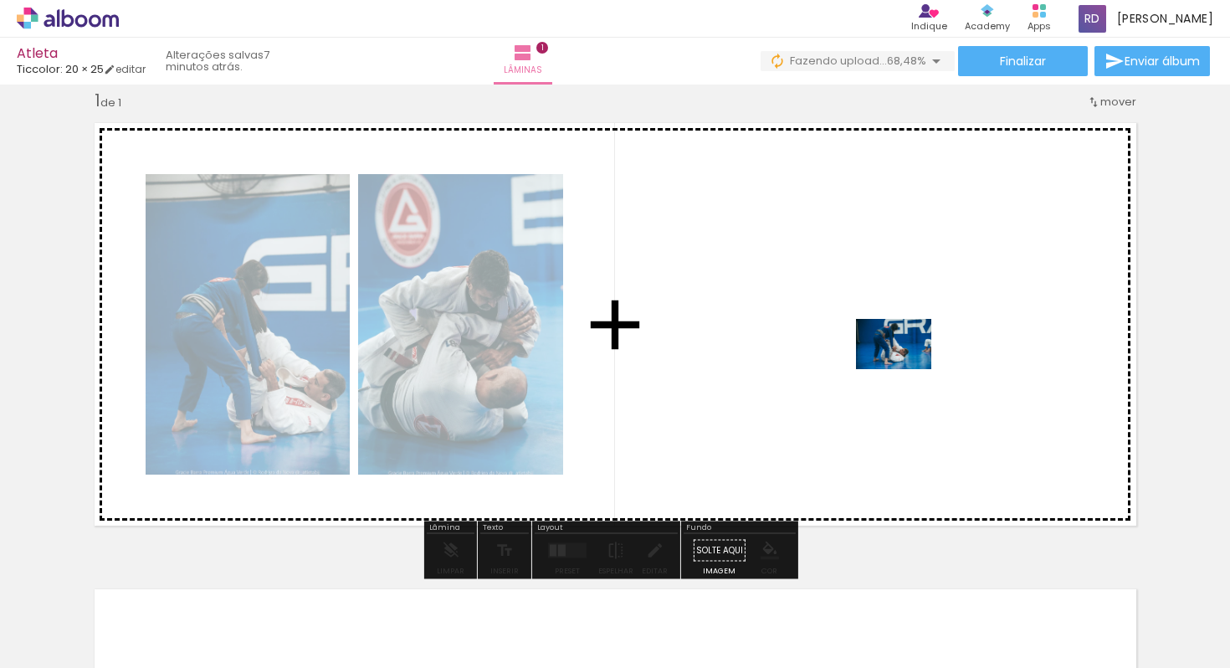
drag, startPoint x: 146, startPoint y: 617, endPoint x: 909, endPoint y: 369, distance: 801.4
click at [909, 369] on quentale-workspace at bounding box center [615, 334] width 1230 height 668
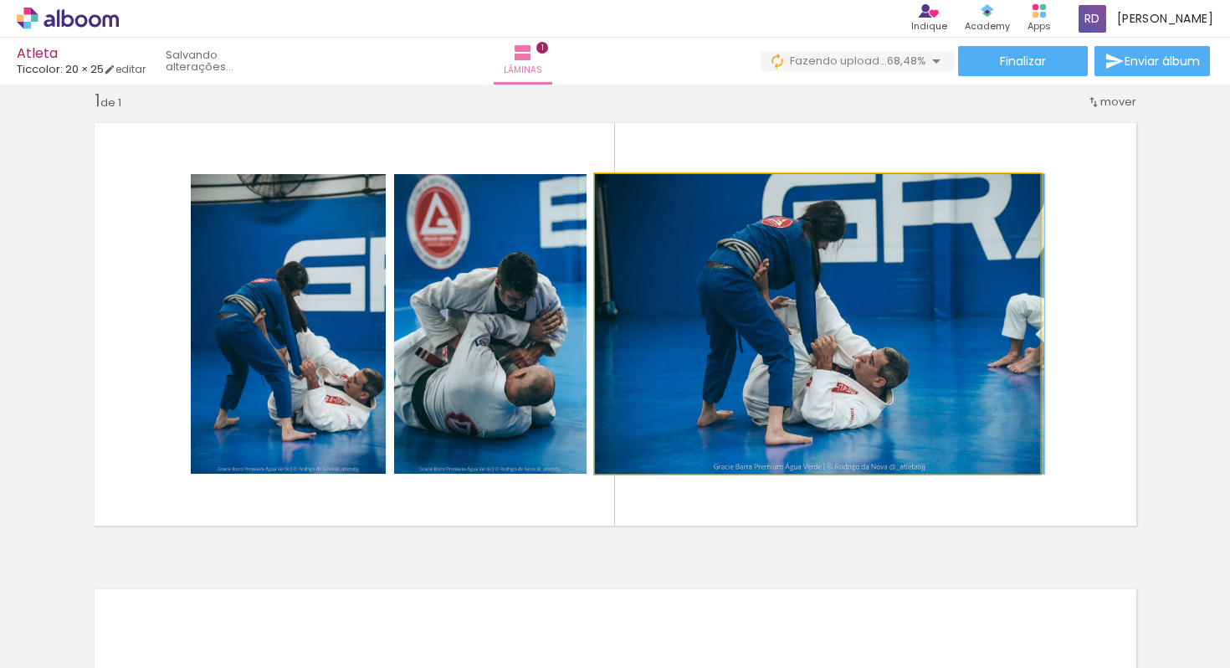
drag, startPoint x: 782, startPoint y: 314, endPoint x: 927, endPoint y: 304, distance: 145.1
drag, startPoint x: 858, startPoint y: 297, endPoint x: 1000, endPoint y: 320, distance: 144.1
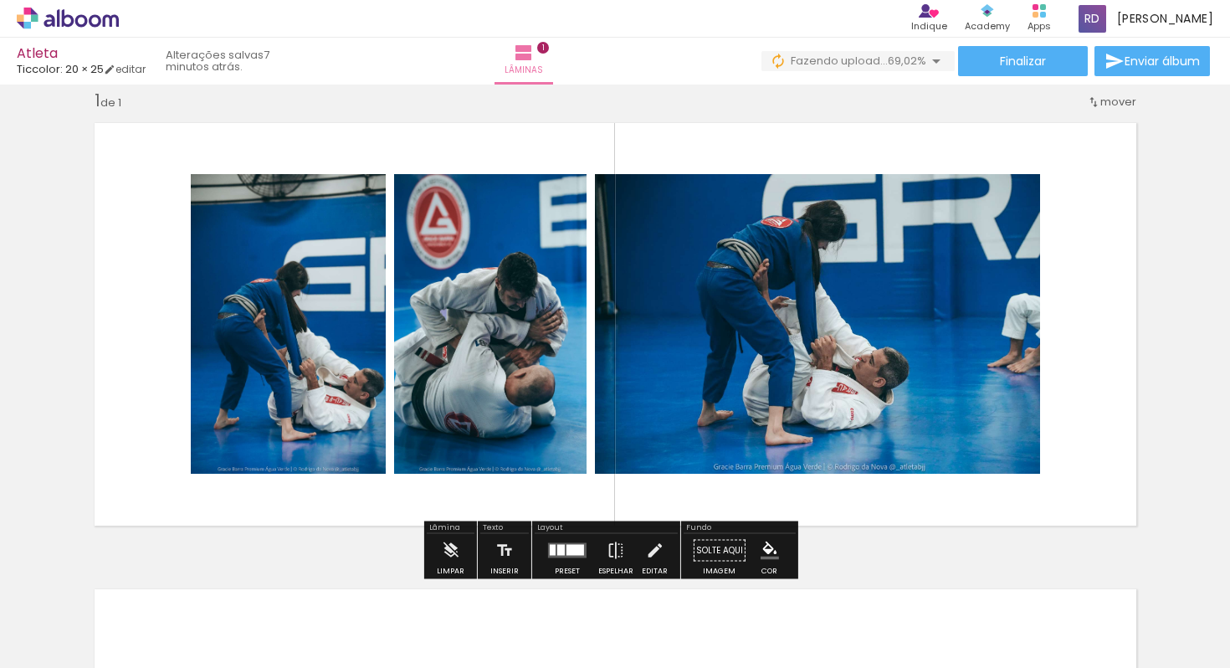
click at [1119, 105] on span "mover" at bounding box center [1118, 102] width 36 height 16
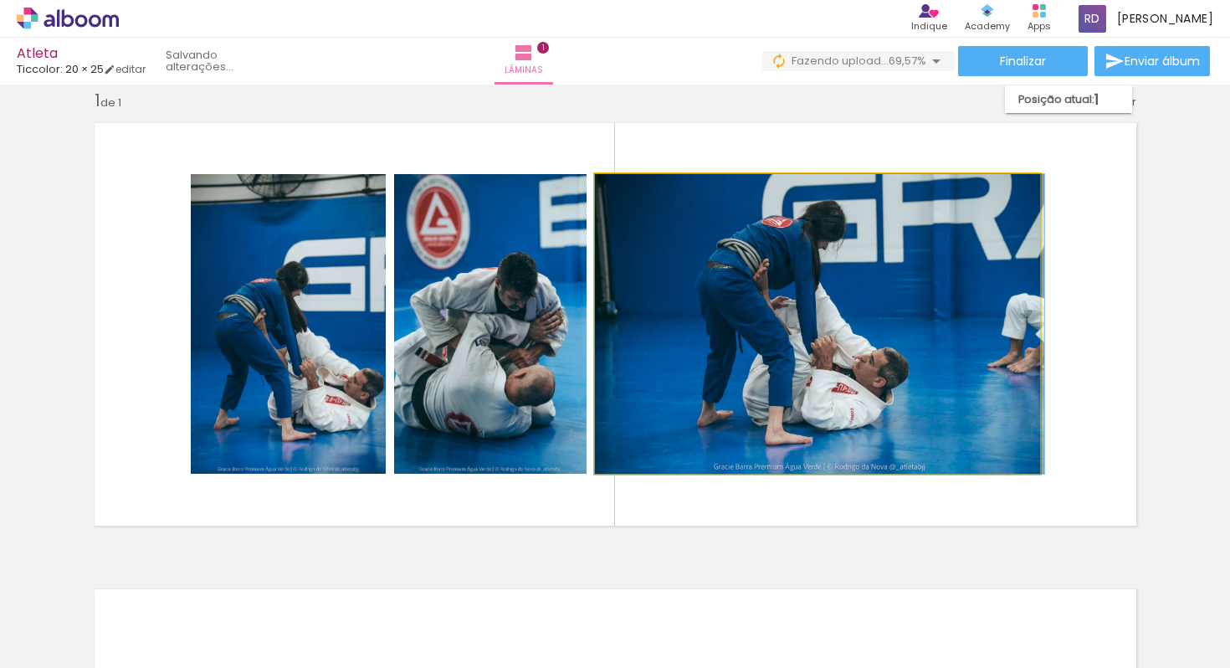
click at [717, 300] on div at bounding box center [819, 324] width 449 height 300
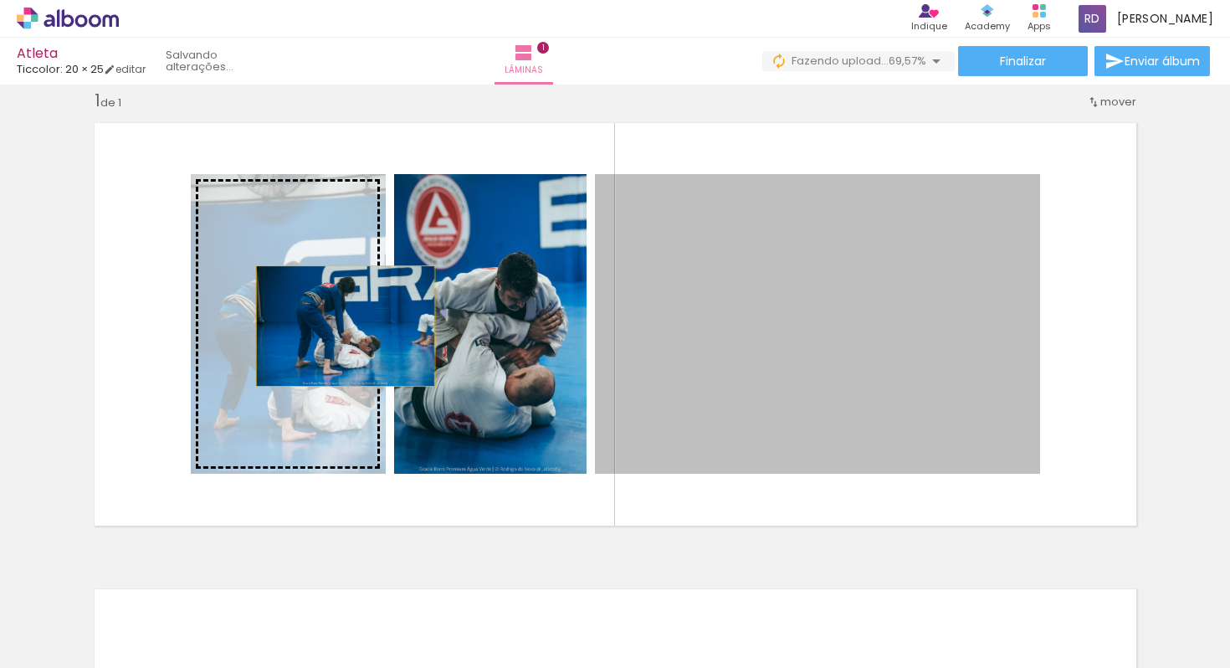
drag, startPoint x: 836, startPoint y: 291, endPoint x: 339, endPoint y: 325, distance: 498.2
click at [0, 0] on slot at bounding box center [0, 0] width 0 height 0
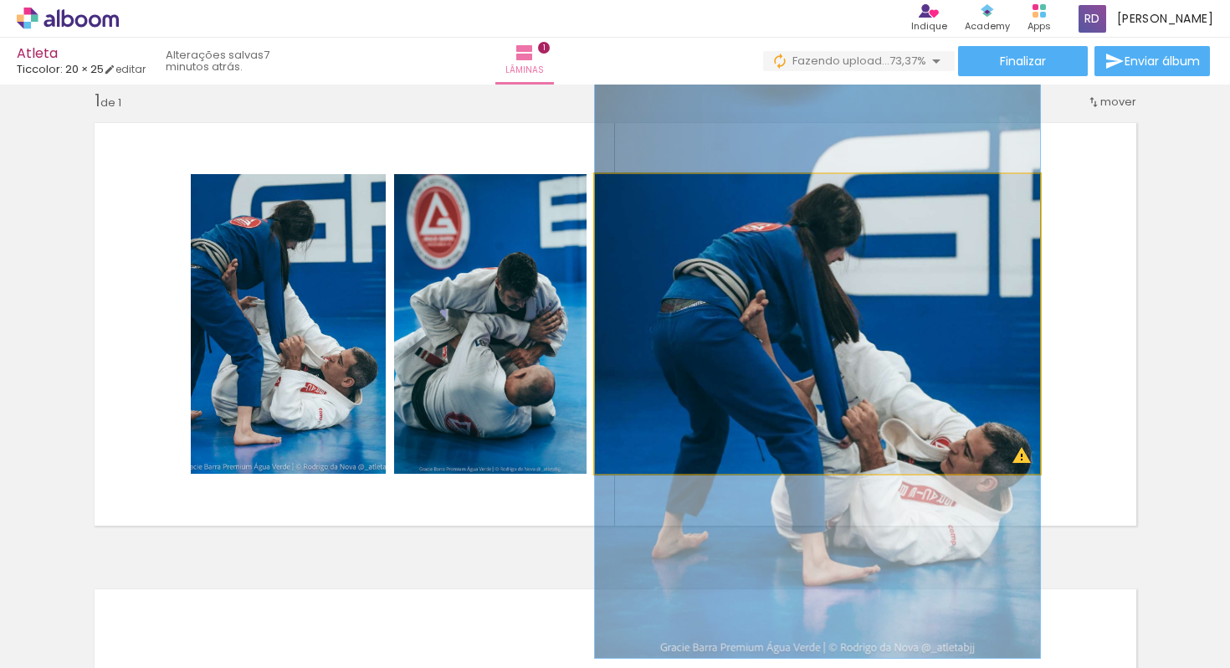
click at [986, 407] on quentale-photo at bounding box center [817, 324] width 445 height 300
drag, startPoint x: 629, startPoint y: 192, endPoint x: 505, endPoint y: 190, distance: 123.8
type paper-slider "100"
click at [0, 0] on slot at bounding box center [0, 0] width 0 height 0
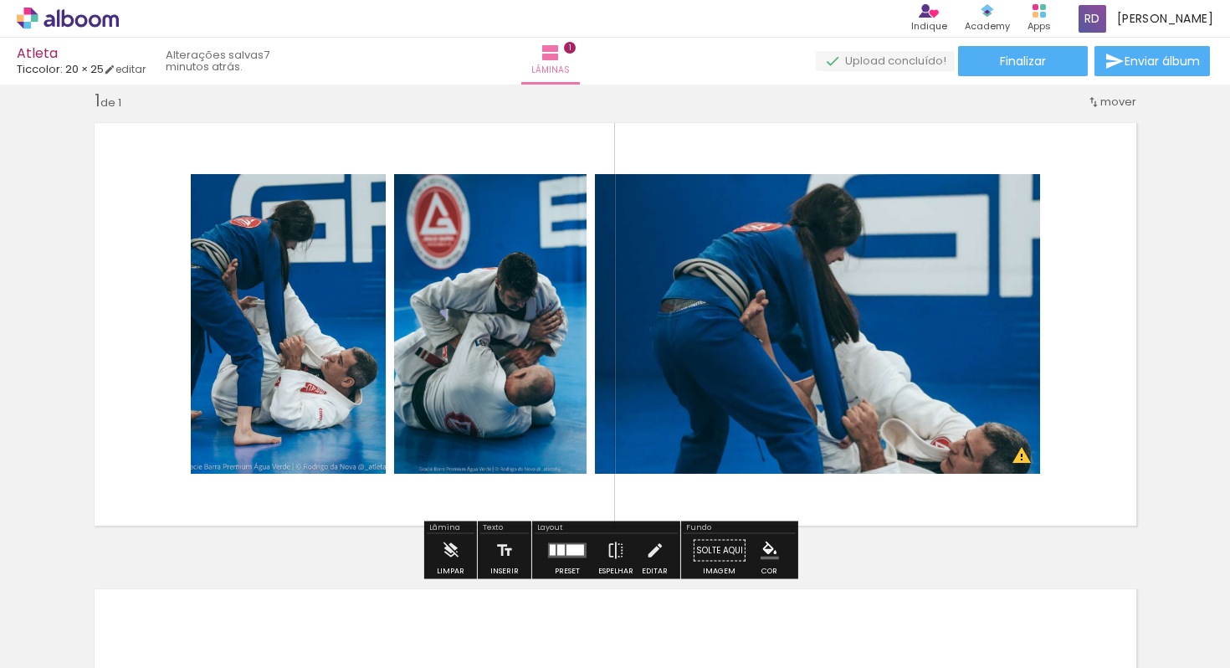
click at [883, 250] on quentale-photo at bounding box center [817, 324] width 445 height 300
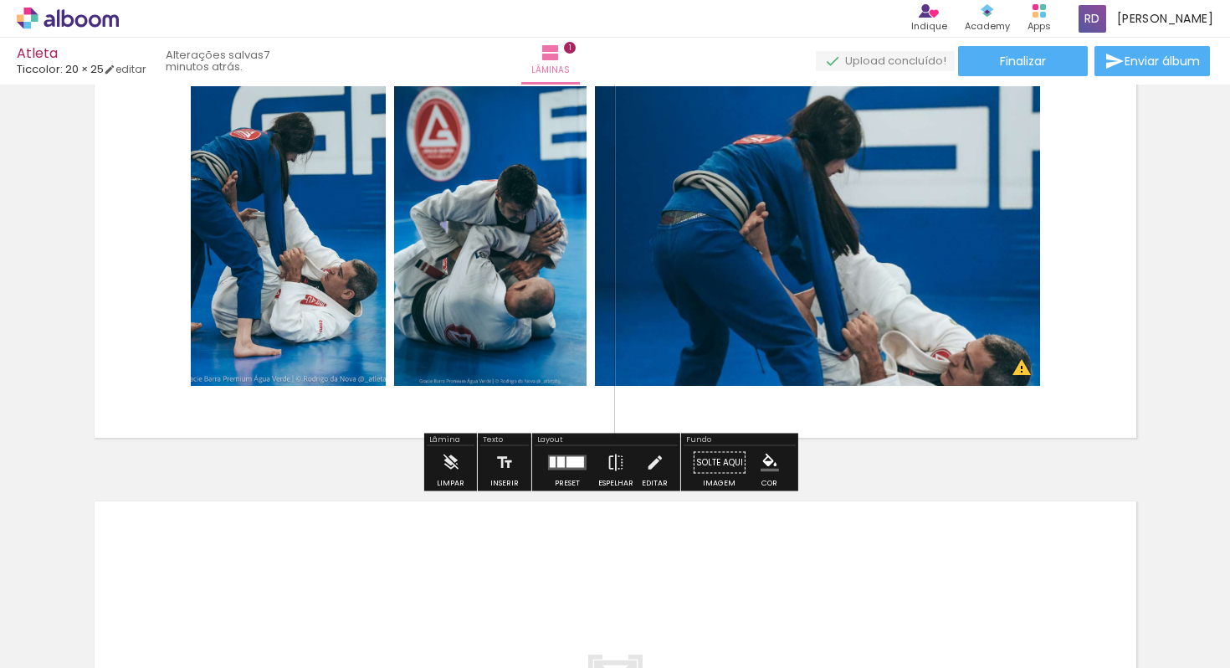
scroll to position [507, 0]
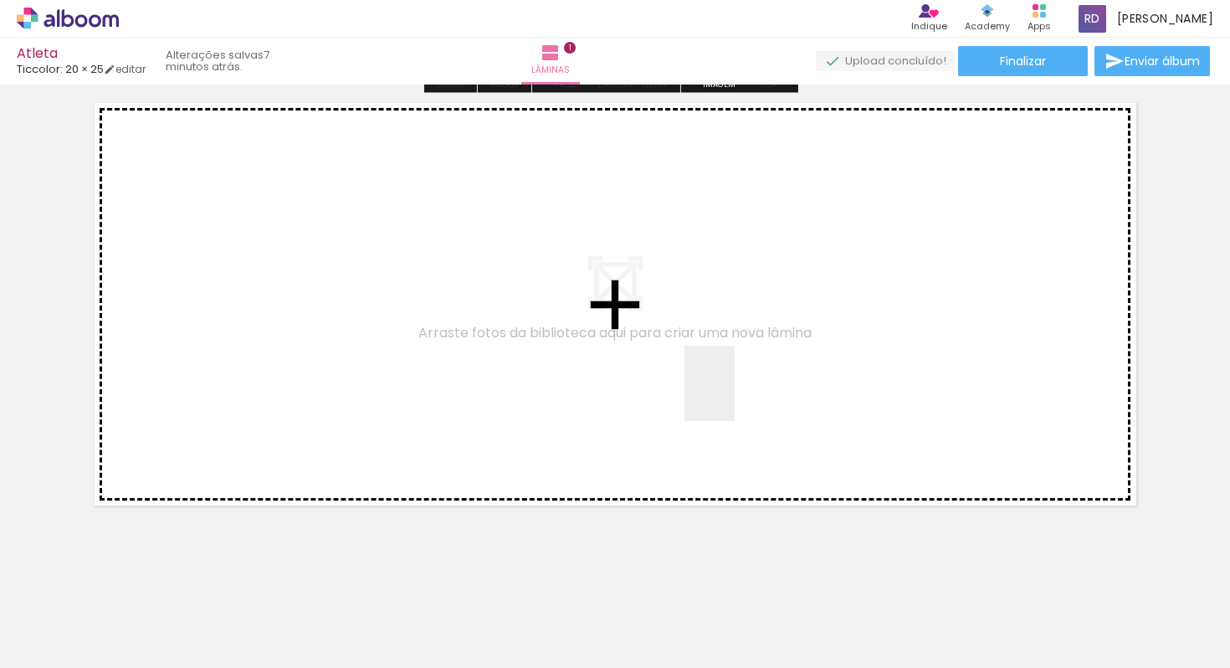
drag, startPoint x: 987, startPoint y: 609, endPoint x: 704, endPoint y: 369, distance: 371.6
click at [704, 369] on quentale-workspace at bounding box center [615, 334] width 1230 height 668
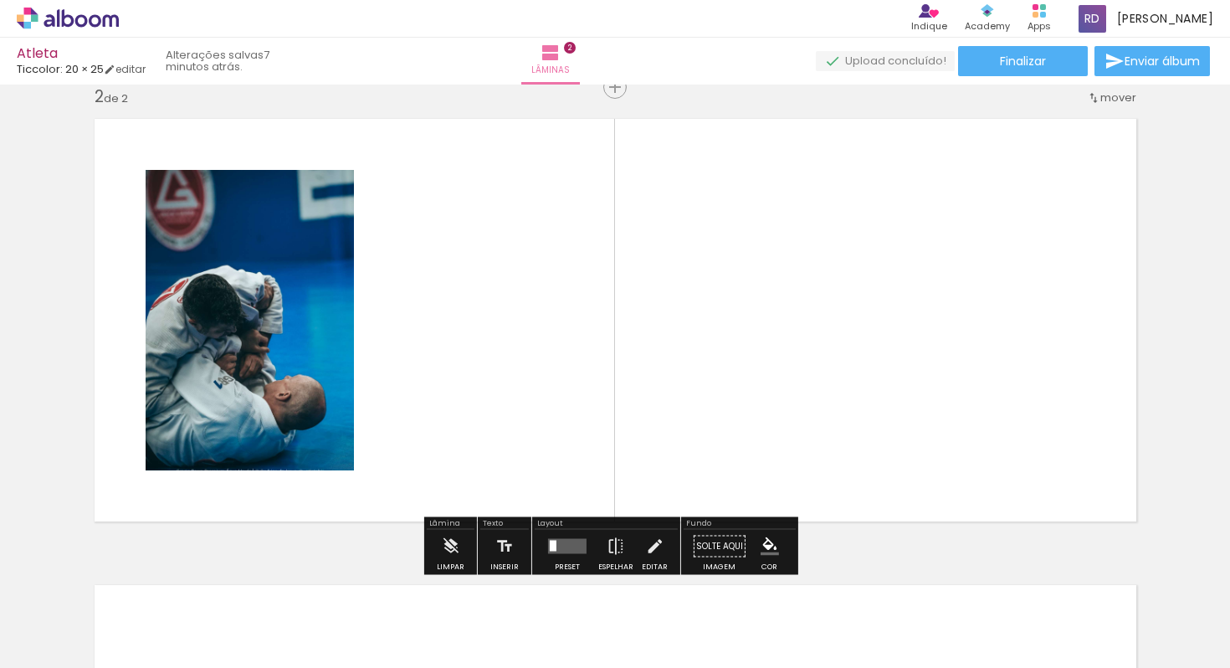
scroll to position [487, 0]
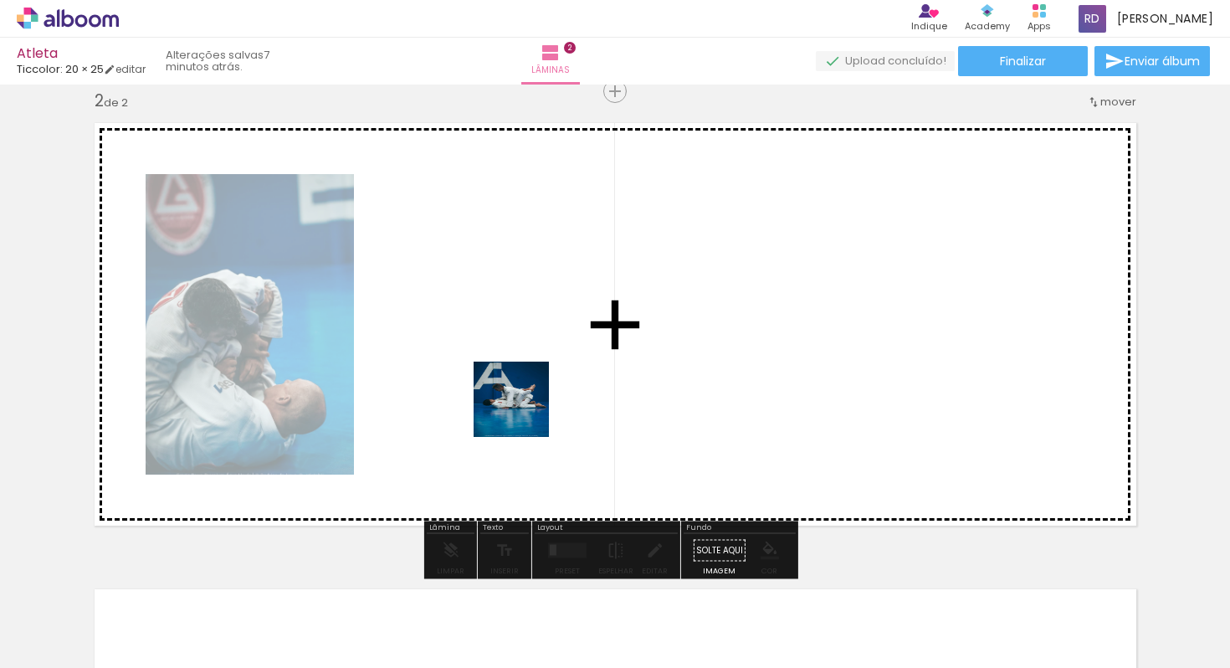
drag, startPoint x: 645, startPoint y: 558, endPoint x: 524, endPoint y: 412, distance: 190.1
click at [524, 412] on quentale-workspace at bounding box center [615, 334] width 1230 height 668
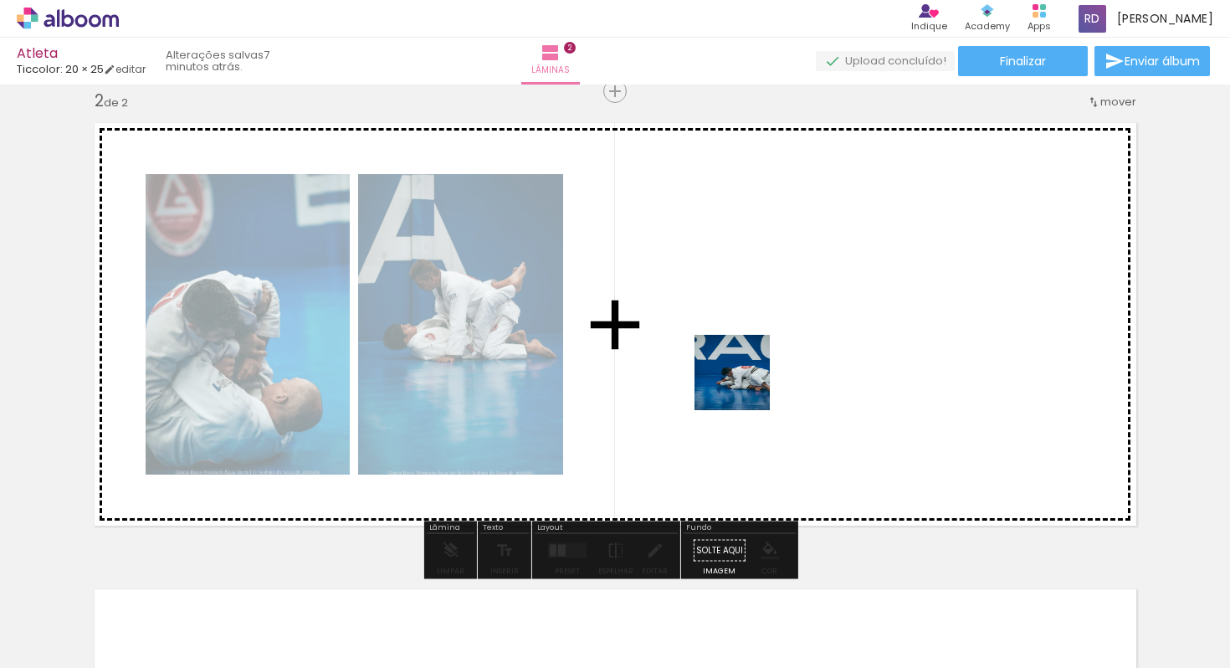
drag, startPoint x: 570, startPoint y: 581, endPoint x: 745, endPoint y: 385, distance: 262.5
click at [745, 385] on quentale-workspace at bounding box center [615, 334] width 1230 height 668
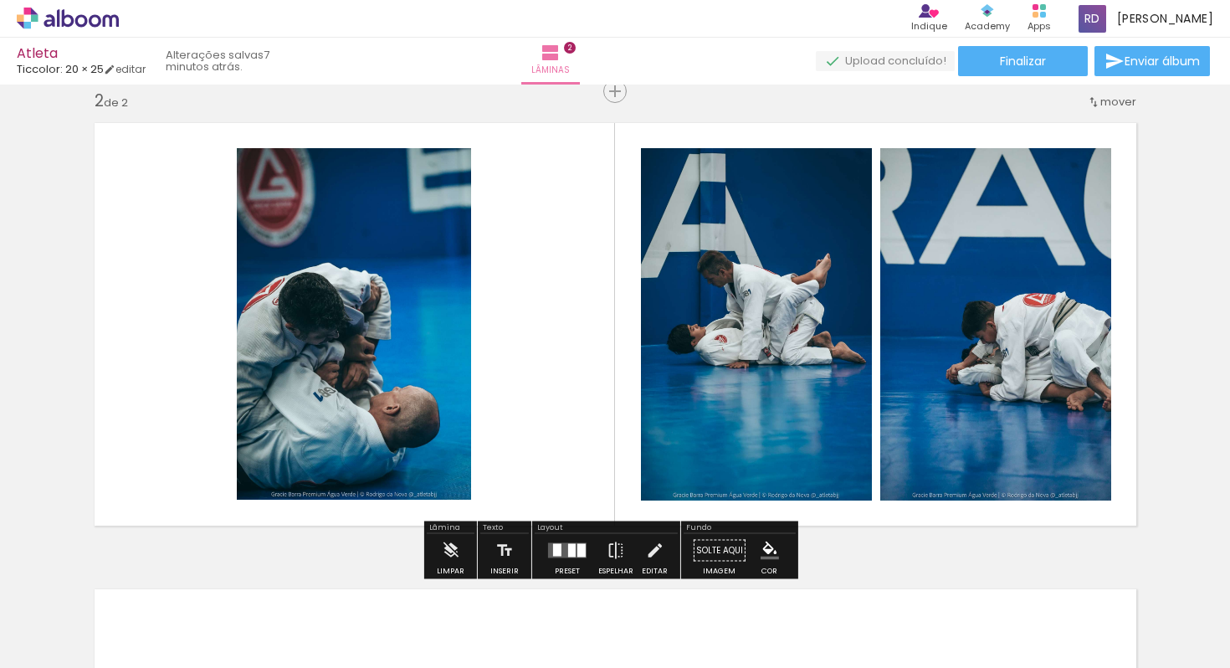
click at [1104, 105] on span "mover" at bounding box center [1118, 102] width 36 height 16
click at [611, 90] on span "Inserir lâmina" at bounding box center [622, 91] width 65 height 11
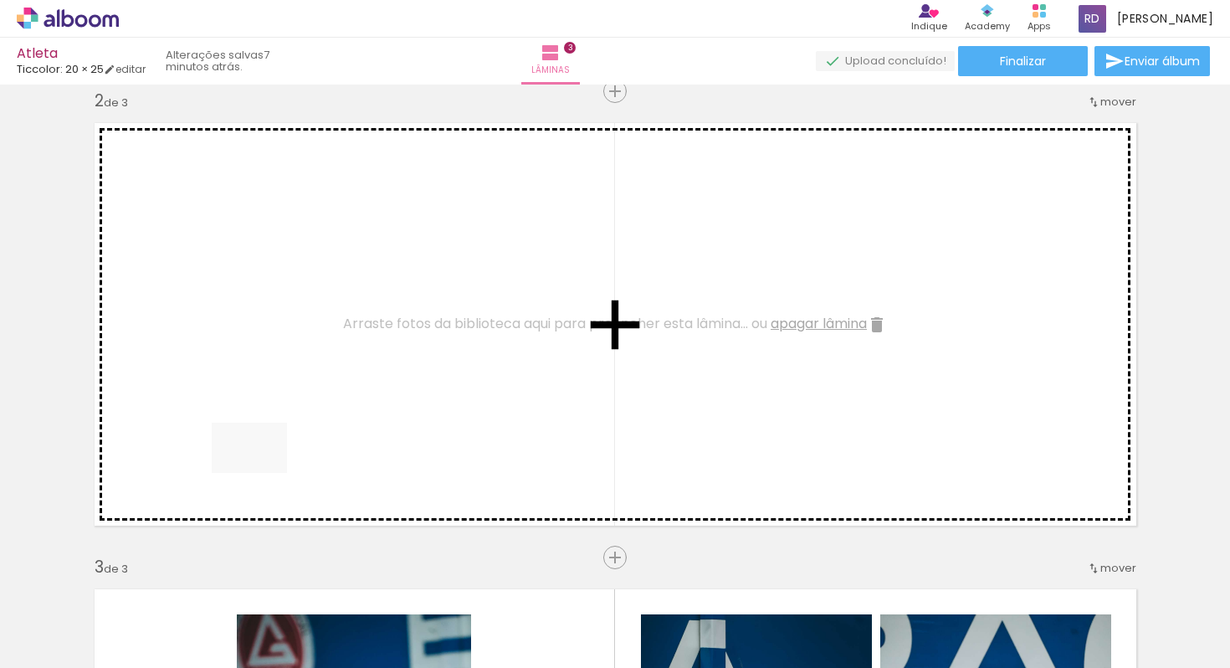
drag, startPoint x: 151, startPoint y: 627, endPoint x: 274, endPoint y: 460, distance: 206.5
click at [274, 460] on quentale-workspace at bounding box center [615, 334] width 1230 height 668
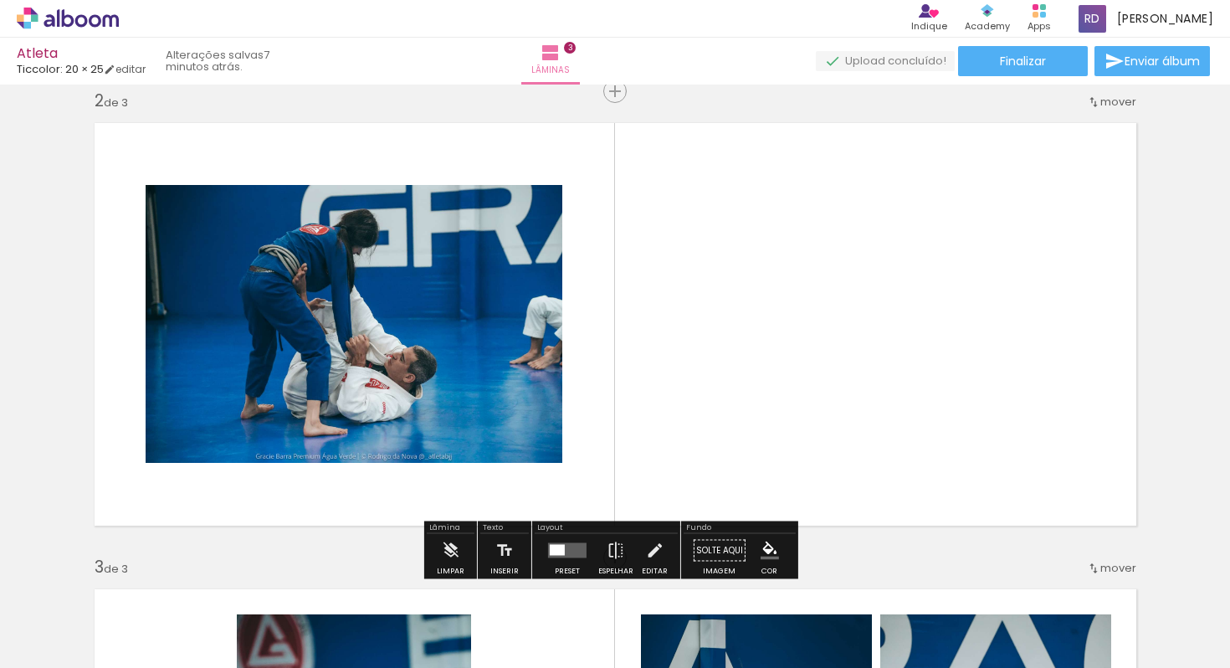
click at [157, 622] on div at bounding box center [136, 611] width 83 height 55
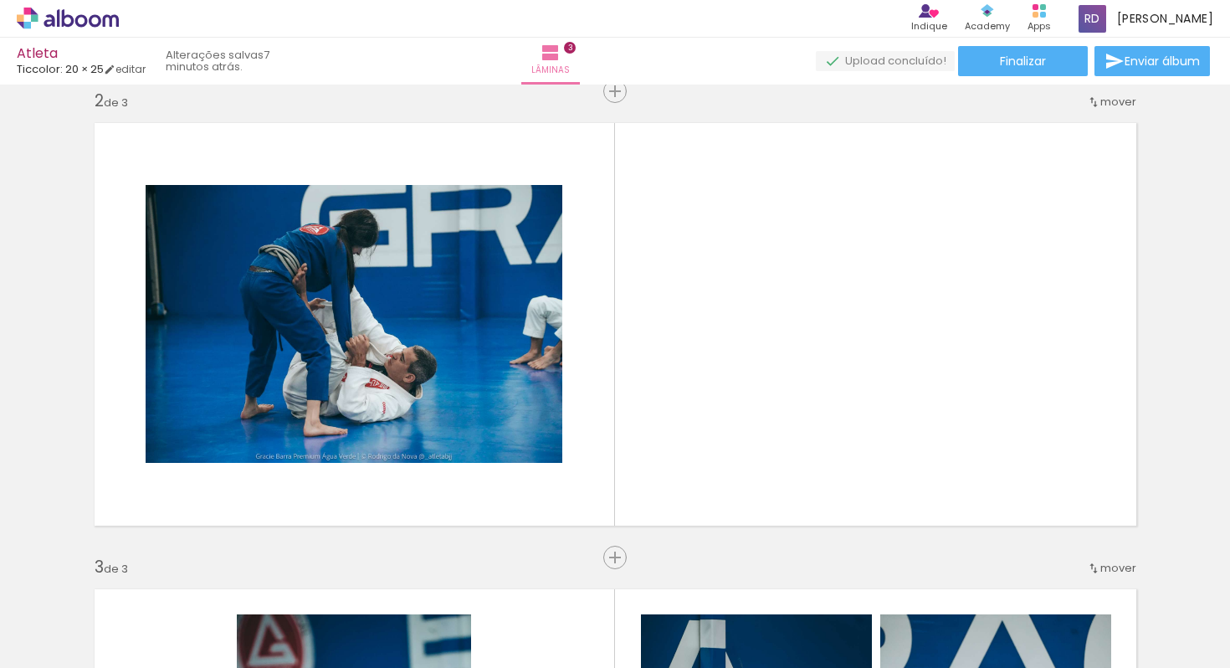
click at [1227, 576] on iron-icon at bounding box center [1225, 578] width 18 height 18
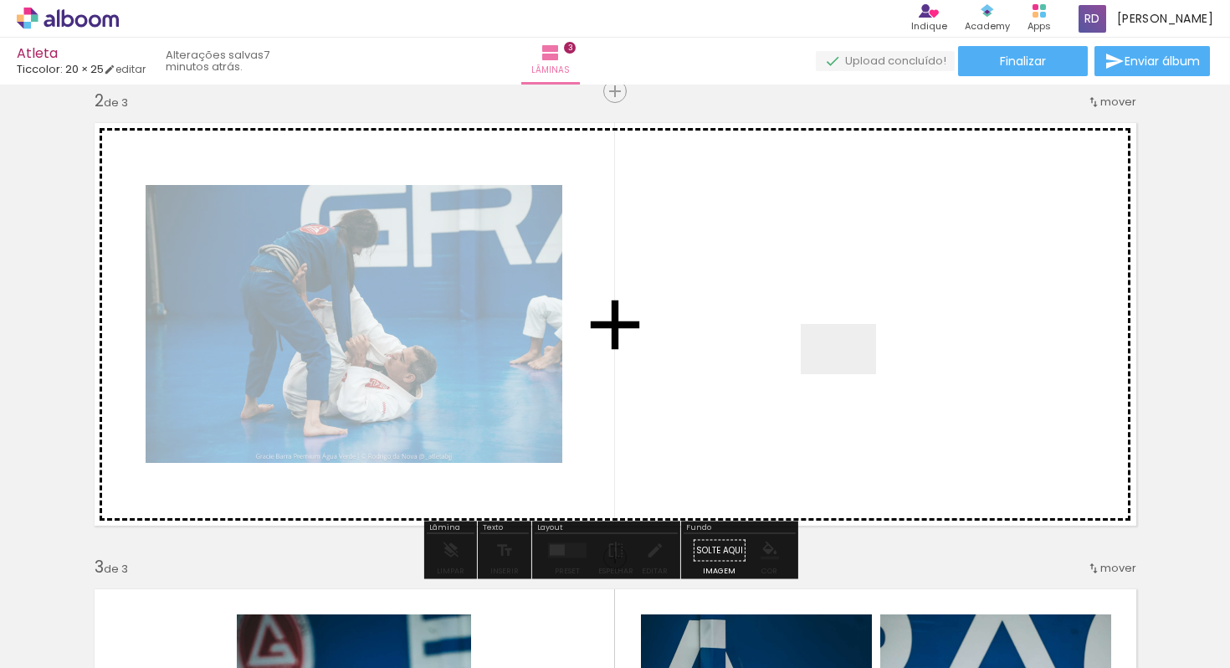
drag, startPoint x: 578, startPoint y: 615, endPoint x: 857, endPoint y: 367, distance: 372.8
click at [857, 367] on quentale-workspace at bounding box center [615, 334] width 1230 height 668
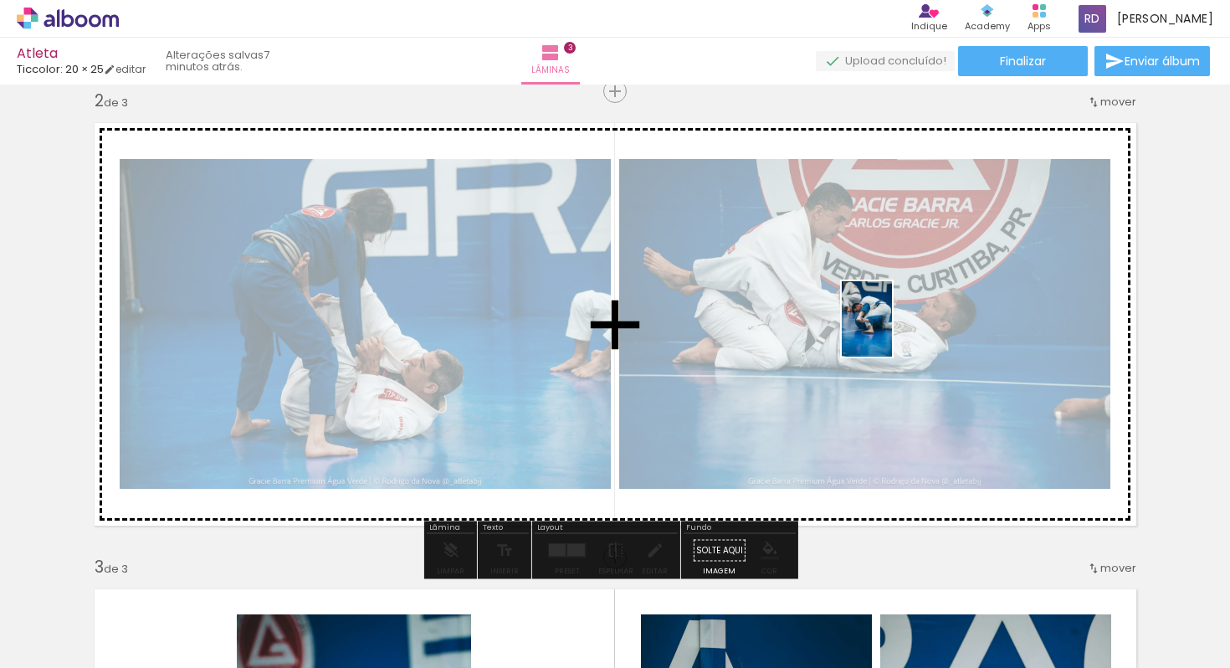
drag, startPoint x: 654, startPoint y: 618, endPoint x: 892, endPoint y: 331, distance: 372.6
click at [892, 331] on quentale-workspace at bounding box center [615, 334] width 1230 height 668
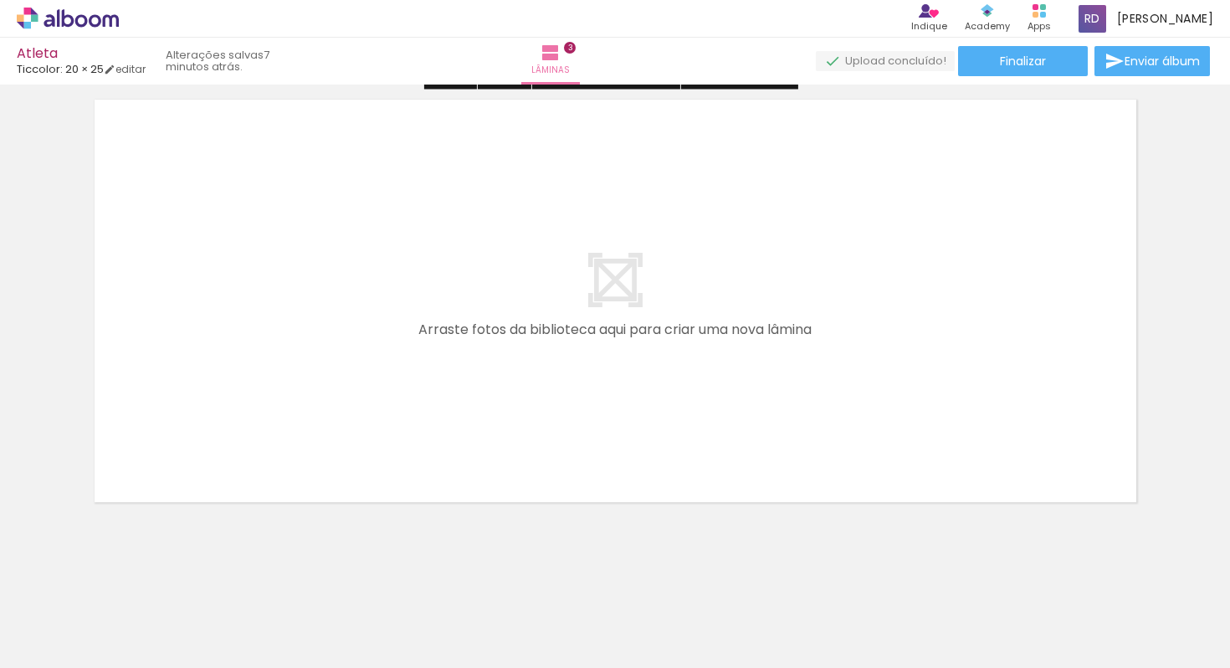
scroll to position [1451, 0]
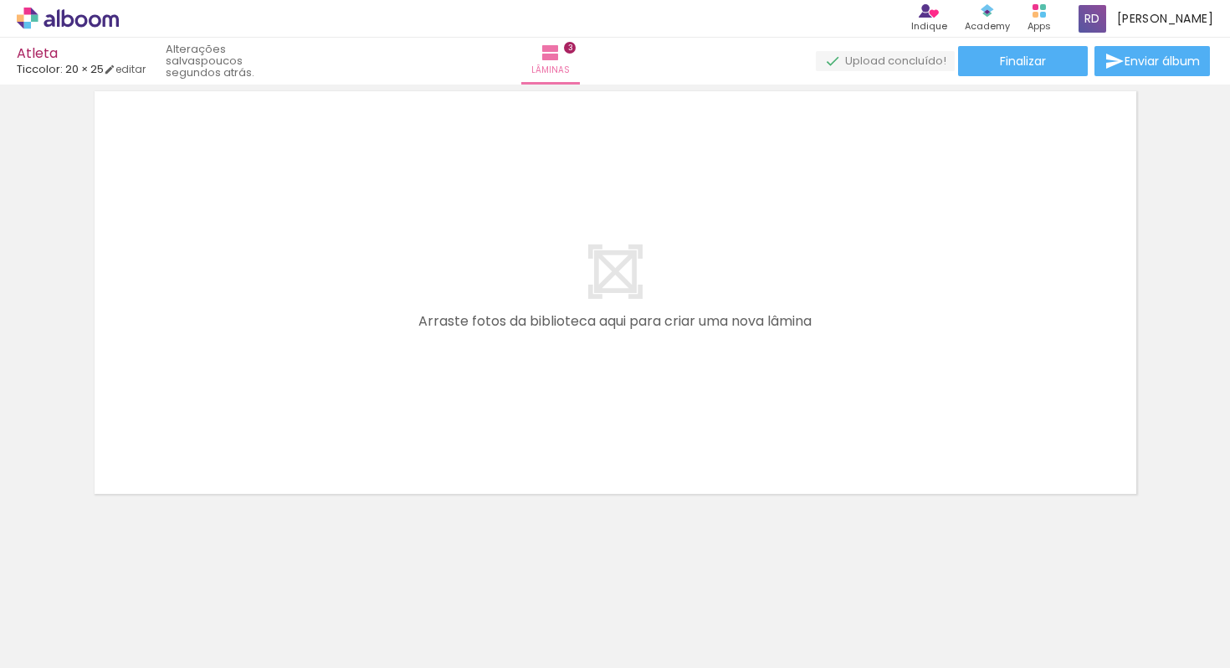
drag, startPoint x: 46, startPoint y: 25, endPoint x: 166, endPoint y: 3, distance: 121.6
